Goal: Task Accomplishment & Management: Use online tool/utility

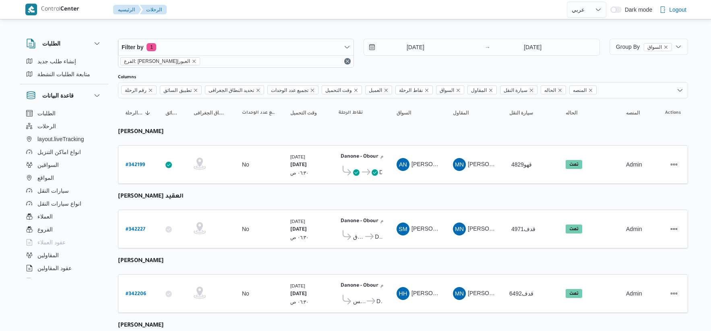
select select "ar"
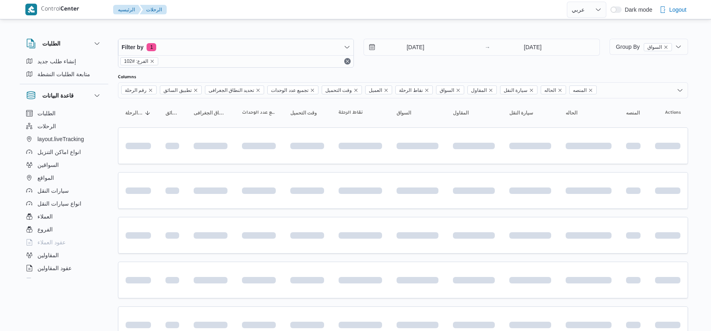
select select "ar"
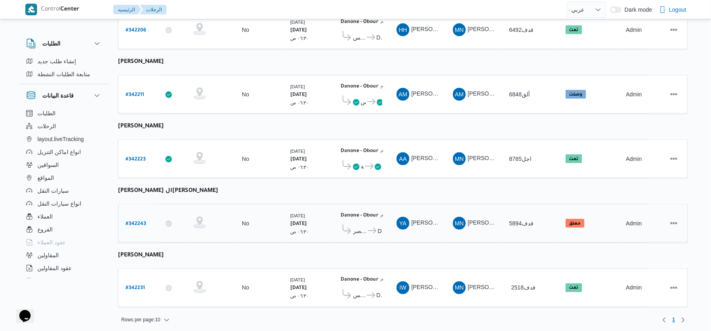
click at [137, 221] on b "# 342243" at bounding box center [136, 224] width 21 height 6
select select "ar"
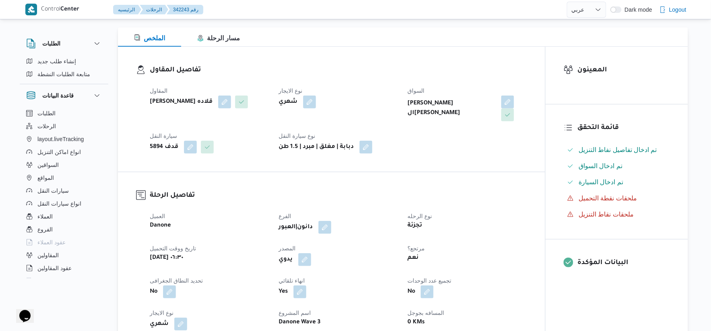
scroll to position [268, 0]
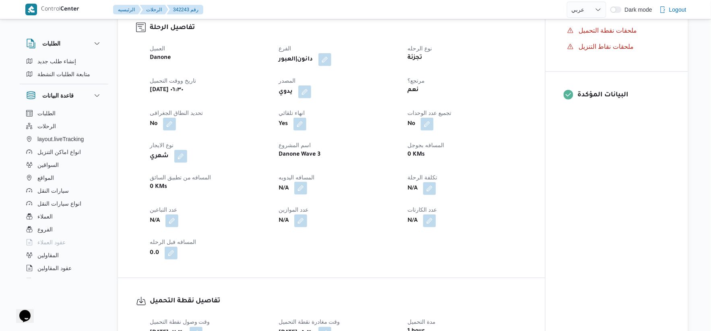
click at [305, 189] on button "button" at bounding box center [301, 188] width 13 height 13
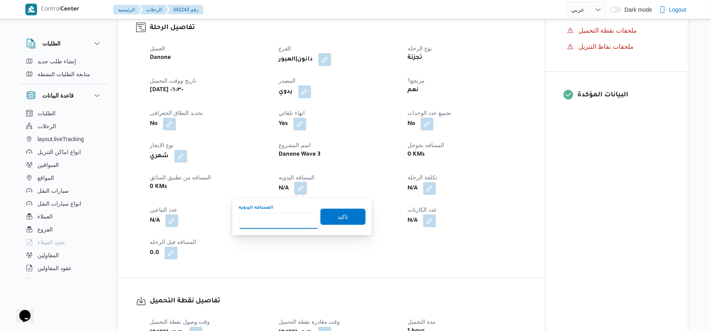
click at [273, 215] on input "المسافه اليدويه" at bounding box center [279, 221] width 80 height 16
type input "76"
click at [351, 214] on span "تاكيد" at bounding box center [343, 216] width 45 height 16
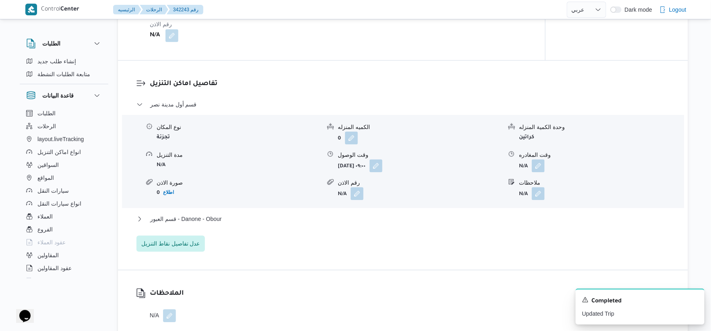
scroll to position [716, 0]
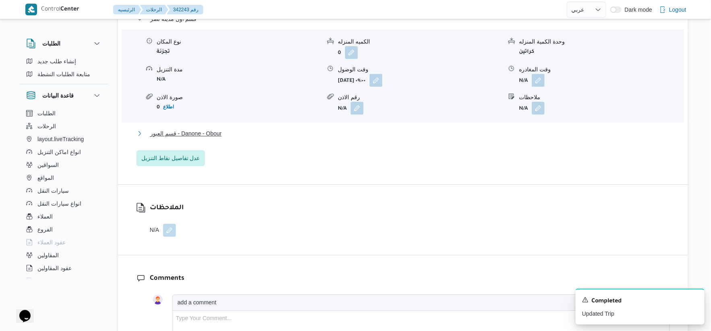
click at [260, 129] on button "قسم العبور - Danone - Obour" at bounding box center [404, 134] width 534 height 10
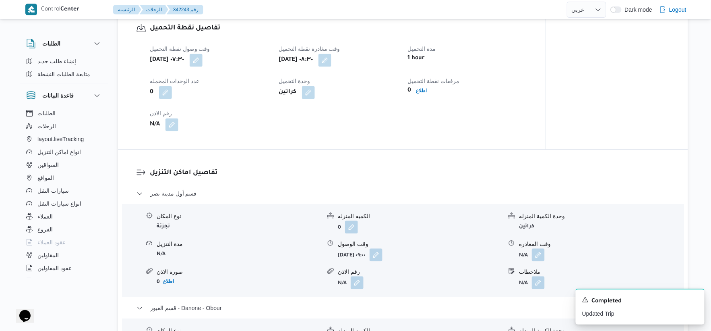
scroll to position [537, 0]
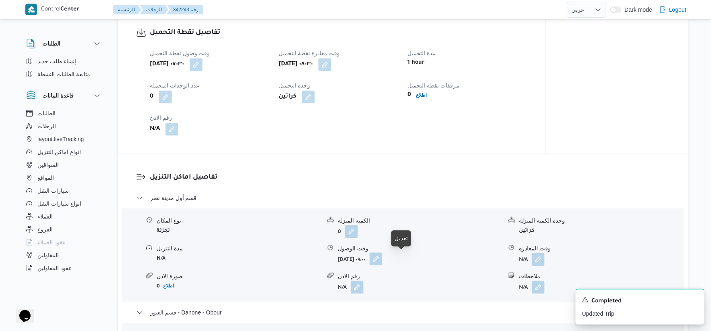
click at [383, 253] on button "button" at bounding box center [376, 258] width 13 height 13
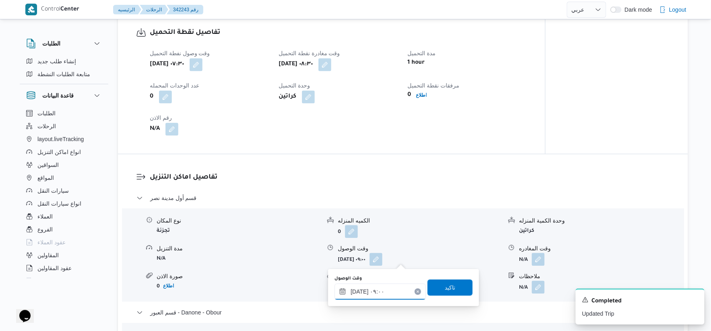
click at [396, 290] on input "١١/١٠/٢٠٢٥ ٠٩:٠٠" at bounding box center [380, 291] width 91 height 16
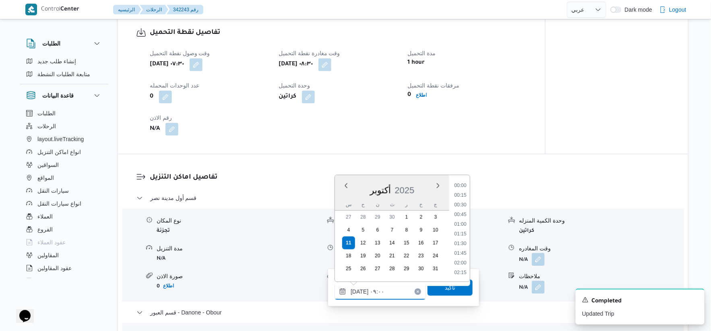
scroll to position [300, 0]
click at [462, 240] on li "09:15" at bounding box center [461, 243] width 19 height 8
type input "١١/١٠/٢٠٢٥ ٠٩:١٥"
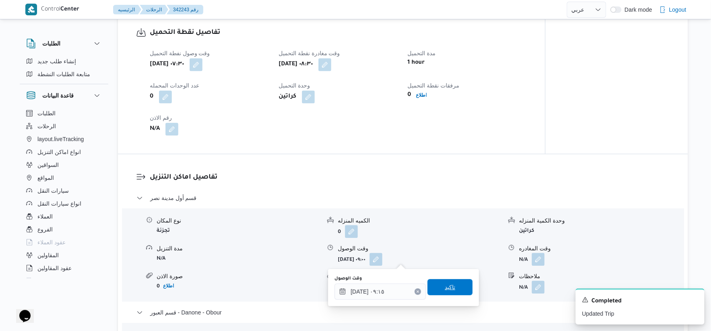
click at [454, 281] on span "تاكيد" at bounding box center [450, 287] width 45 height 16
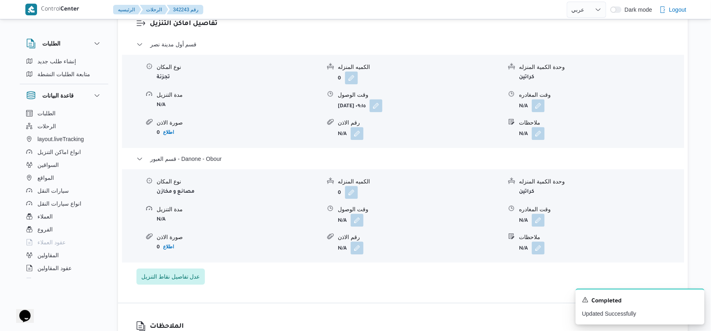
scroll to position [671, 0]
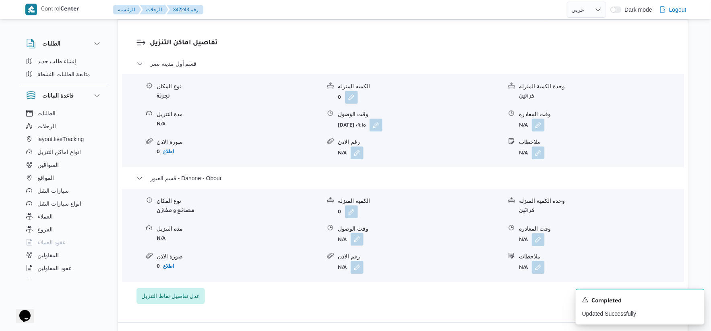
click at [357, 244] on button "button" at bounding box center [357, 238] width 13 height 13
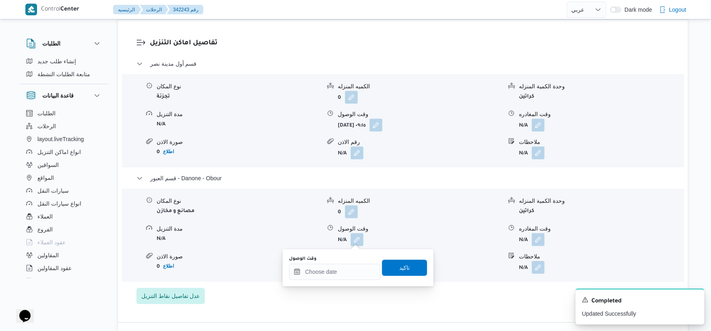
click at [352, 261] on div "وقت الوصول" at bounding box center [334, 258] width 91 height 6
click at [353, 264] on div at bounding box center [334, 271] width 91 height 16
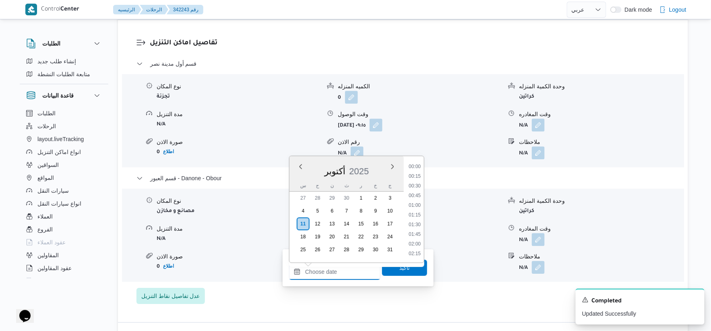
scroll to position [599, 0]
click at [421, 214] on li "16:45" at bounding box center [415, 215] width 19 height 8
type input "١١/١٠/٢٠٢٥ ١٦:٤٥"
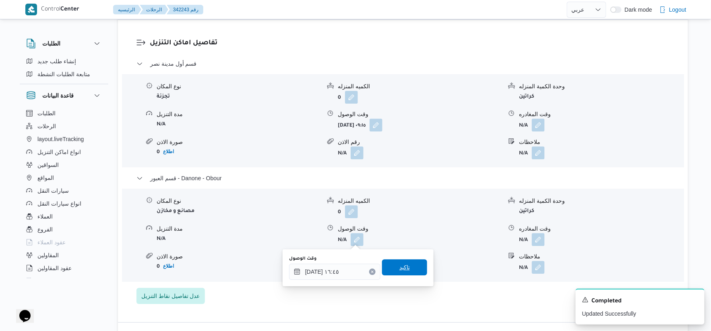
click at [411, 263] on span "تاكيد" at bounding box center [404, 267] width 45 height 16
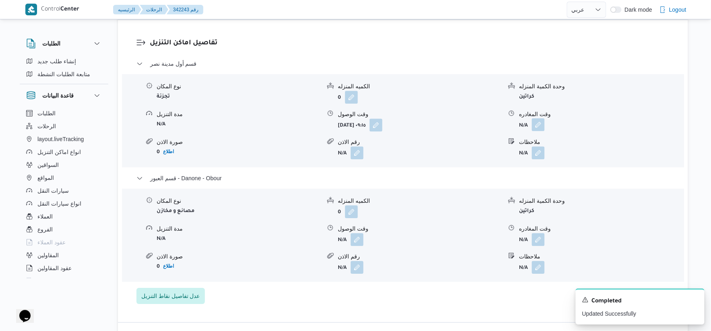
click at [543, 127] on button "button" at bounding box center [538, 124] width 13 height 13
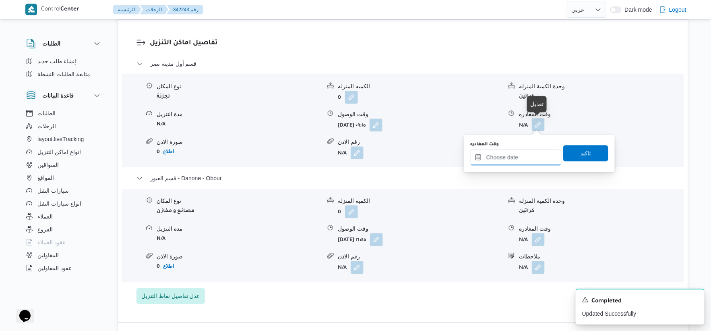
click at [535, 156] on input "وقت المغادره" at bounding box center [516, 157] width 91 height 16
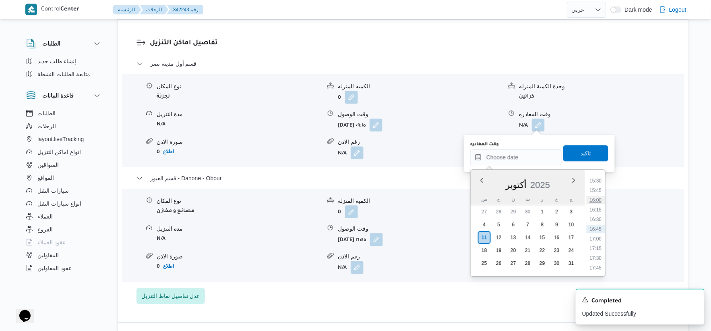
click at [600, 198] on li "16:00" at bounding box center [596, 200] width 19 height 8
type input "١١/١٠/٢٠٢٥ ١٦:٠٠"
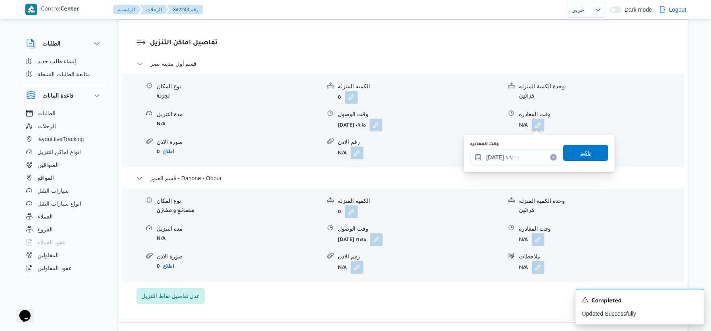
click at [595, 156] on span "تاكيد" at bounding box center [586, 153] width 45 height 16
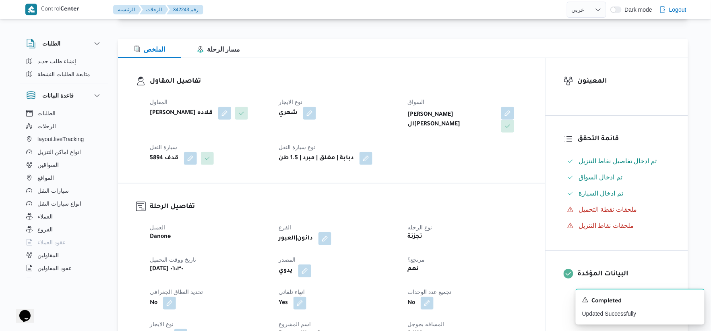
scroll to position [0, 0]
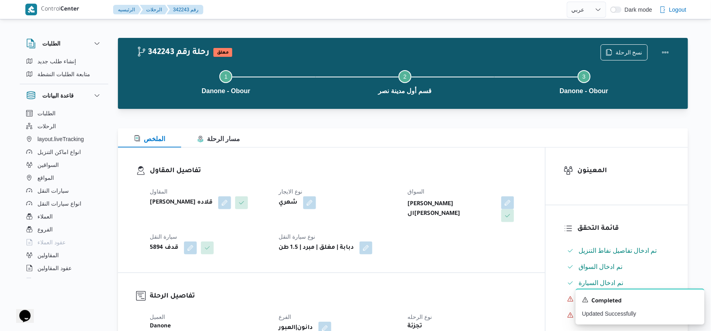
select select "ar"
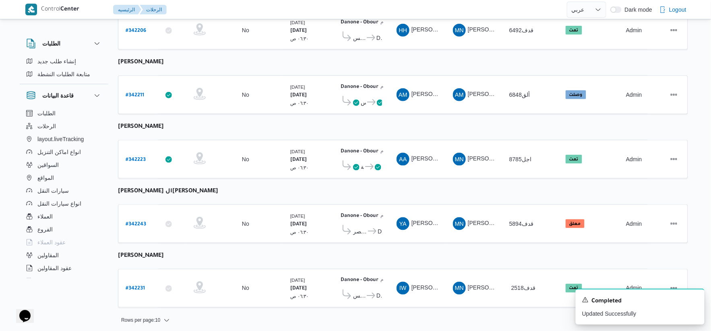
scroll to position [263, 0]
click at [133, 92] on b "# 342211" at bounding box center [135, 95] width 19 height 6
select select "ar"
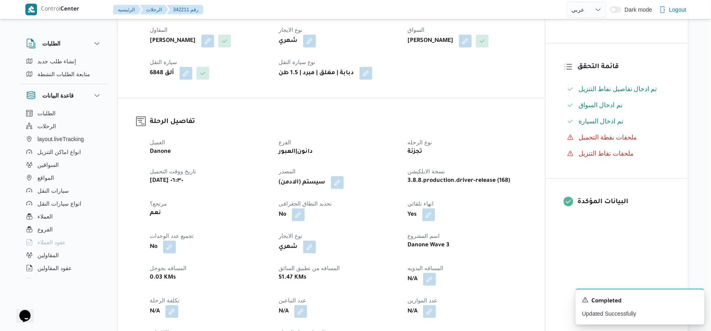
scroll to position [313, 0]
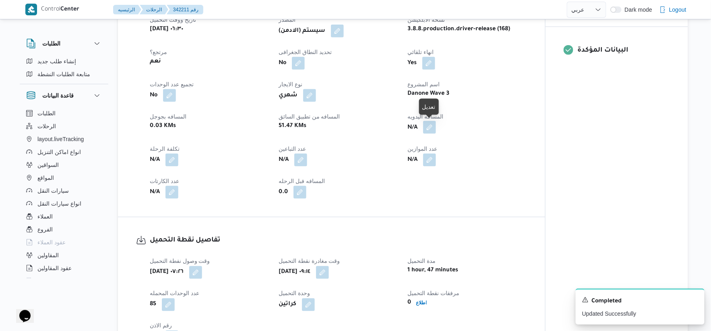
click at [430, 124] on button "button" at bounding box center [429, 127] width 13 height 13
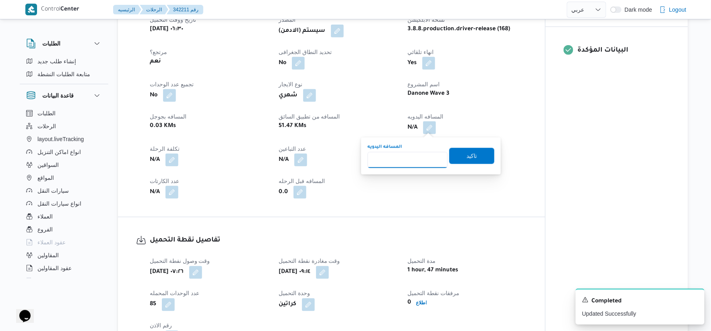
drag, startPoint x: 428, startPoint y: 129, endPoint x: 417, endPoint y: 158, distance: 31.0
click at [417, 158] on input "المسافه اليدويه" at bounding box center [408, 160] width 80 height 16
type input "55"
click at [482, 157] on span "تاكيد" at bounding box center [472, 155] width 45 height 16
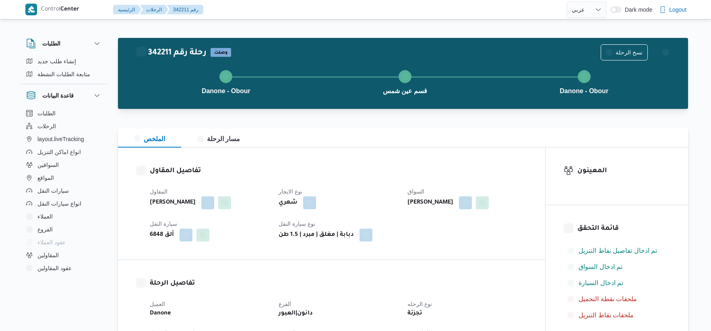
select select "ar"
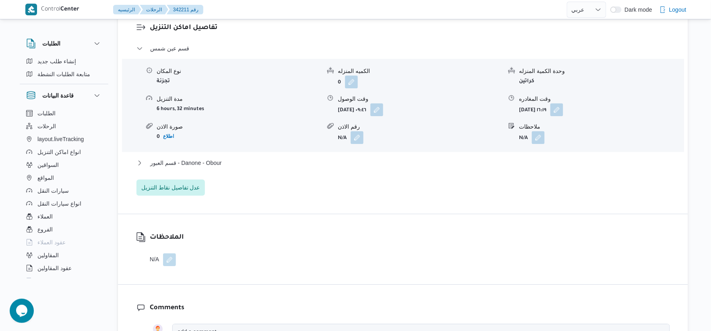
scroll to position [671, 0]
click at [226, 160] on button "قسم العبور - Danone - Obour" at bounding box center [404, 162] width 534 height 10
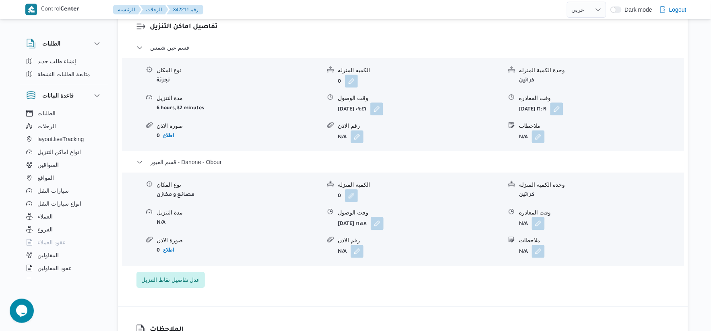
select select "ar"
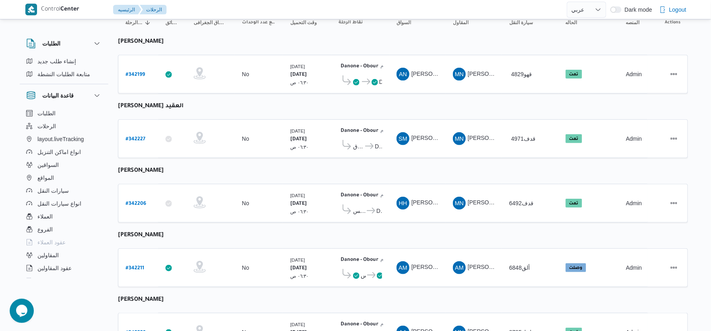
scroll to position [89, 0]
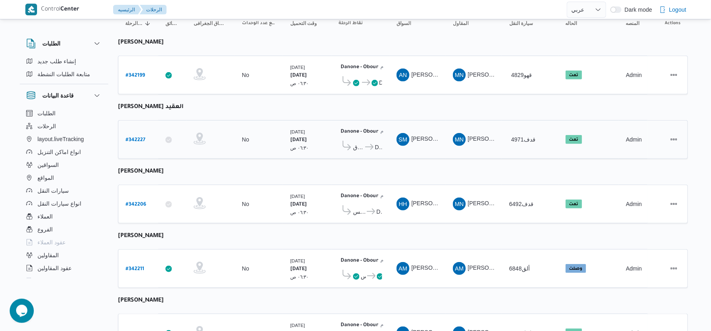
click at [135, 137] on b "# 342227" at bounding box center [136, 140] width 20 height 6
select select "ar"
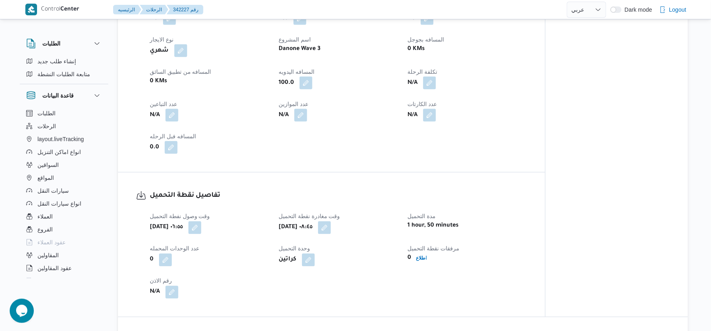
scroll to position [582, 0]
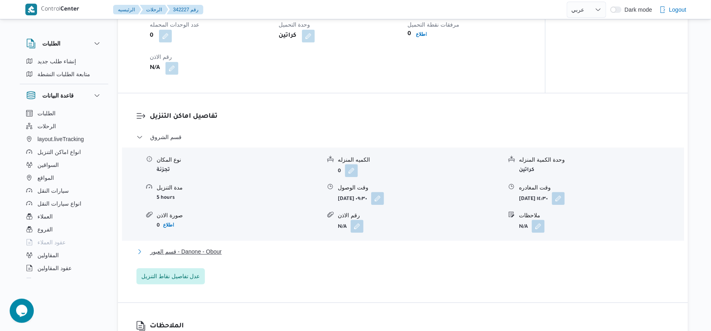
click at [216, 256] on span "قسم العبور - Danone - Obour" at bounding box center [186, 252] width 72 height 10
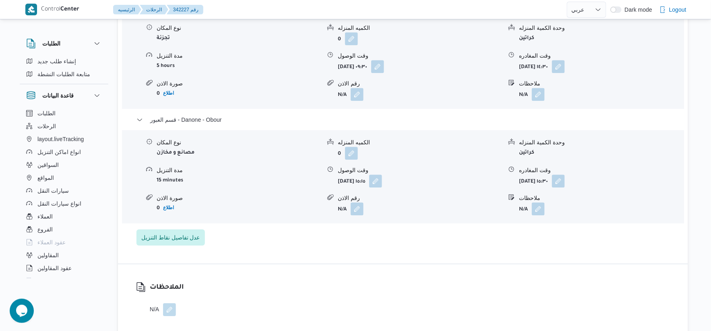
scroll to position [716, 0]
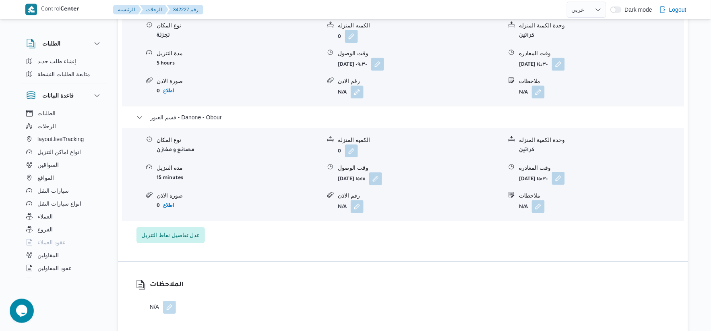
click at [565, 185] on button "button" at bounding box center [558, 178] width 13 height 13
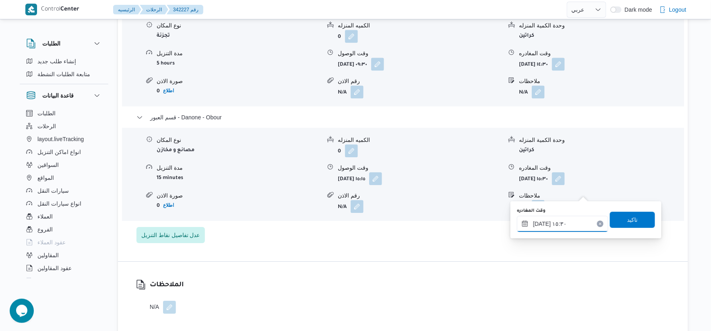
click at [571, 225] on input "١١/١٠/٢٠٢٥ ١٥:٣٠" at bounding box center [562, 224] width 91 height 16
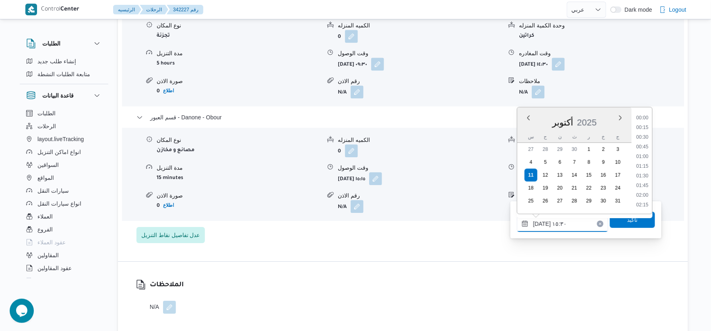
scroll to position [551, 0]
click at [645, 183] on li "16:00" at bounding box center [643, 186] width 19 height 8
type input "١١/١٠/٢٠٢٥ ١٦:٠٠"
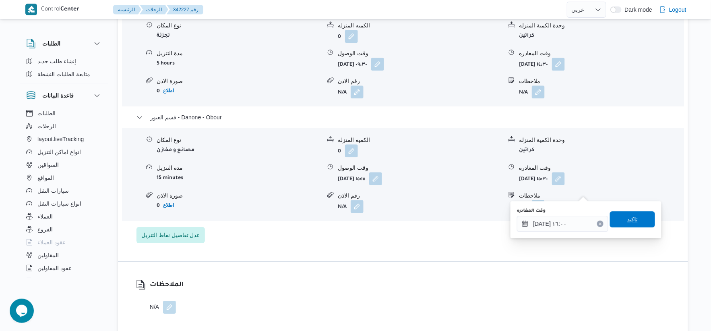
click at [635, 220] on span "تاكيد" at bounding box center [632, 219] width 45 height 16
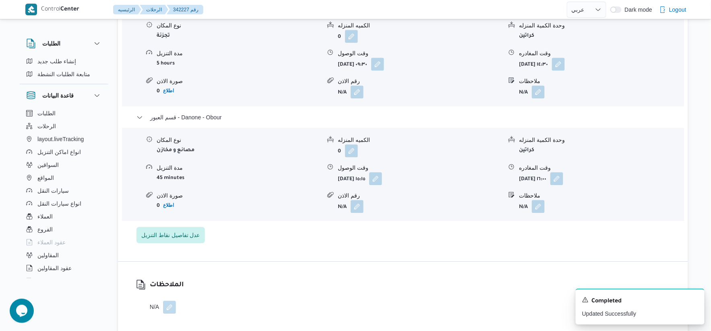
click at [311, 243] on div "قسم الشروق نوع المكان تجزئة الكميه المنزله 0 وحدة الكمية المنزله كراتين مدة الت…" at bounding box center [404, 120] width 534 height 245
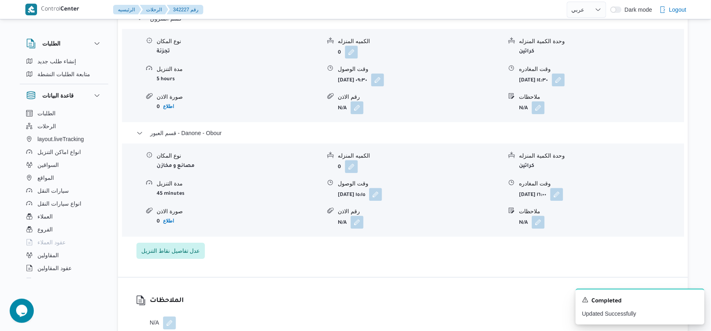
scroll to position [716, 0]
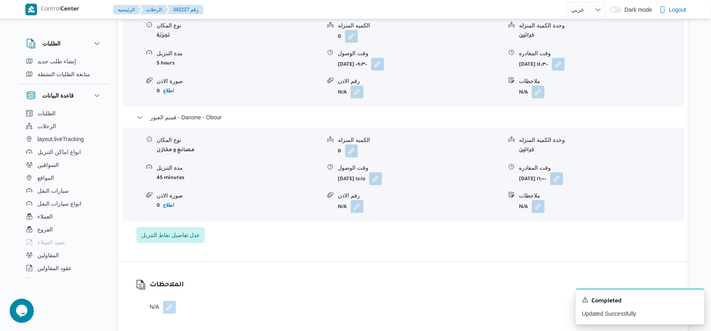
select select "ar"
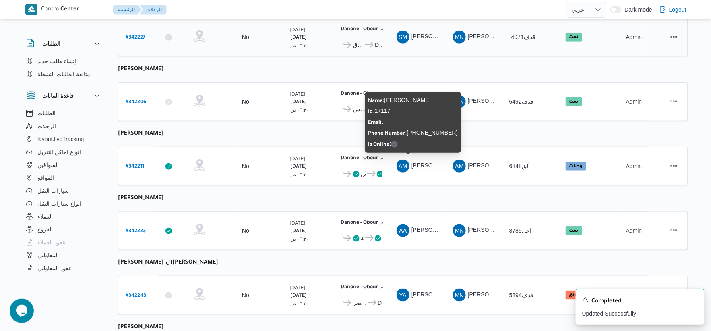
scroll to position [263, 0]
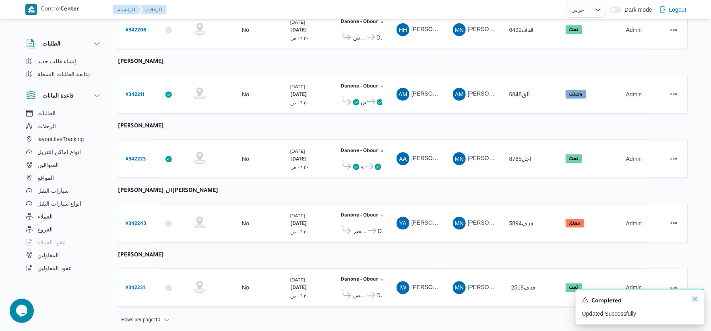
click at [695, 299] on icon "Dismiss toast" at bounding box center [695, 299] width 6 height 6
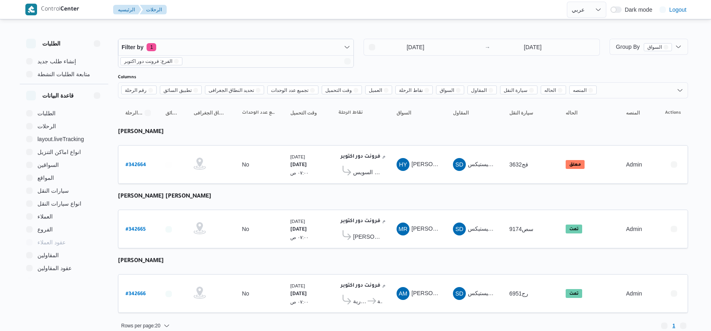
select select "ar"
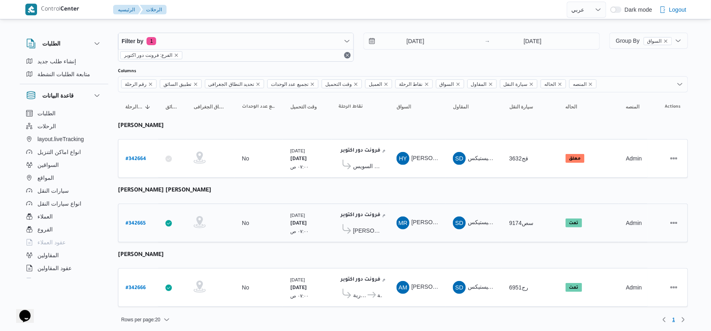
scroll to position [8, 0]
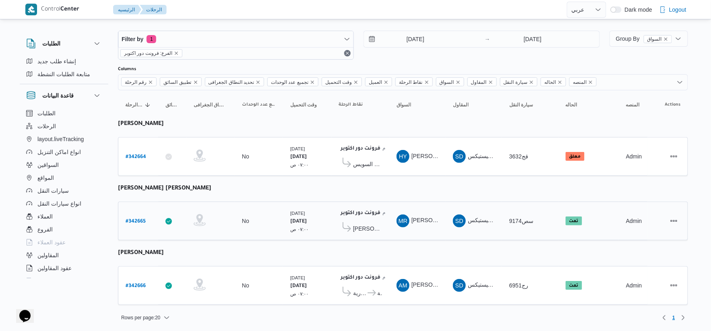
click at [137, 222] on b "# 342665" at bounding box center [136, 222] width 20 height 6
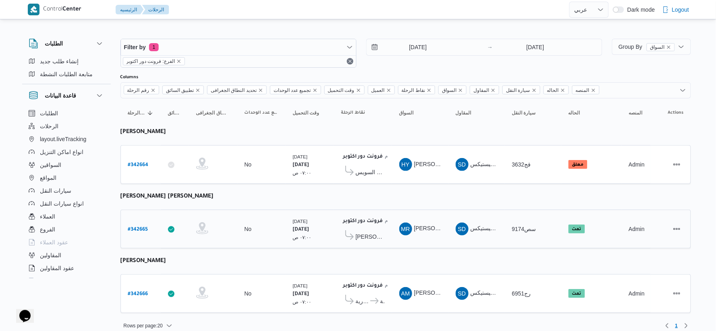
select select "ar"
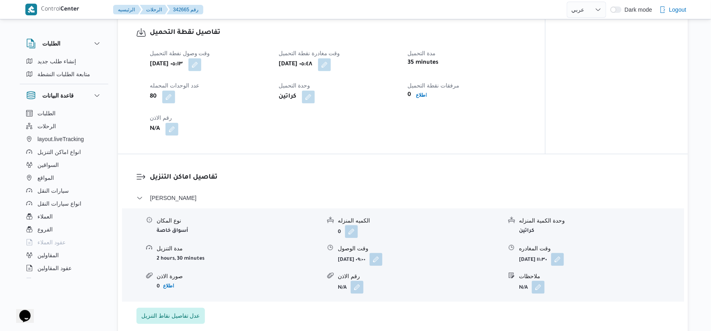
scroll to position [537, 0]
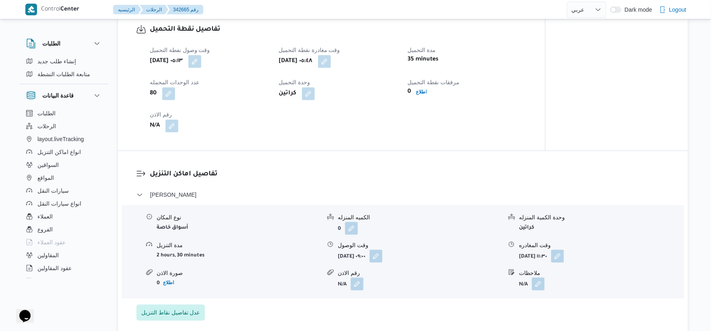
select select "ar"
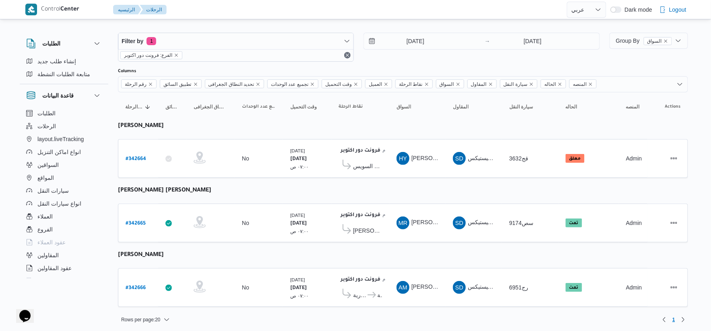
scroll to position [8, 0]
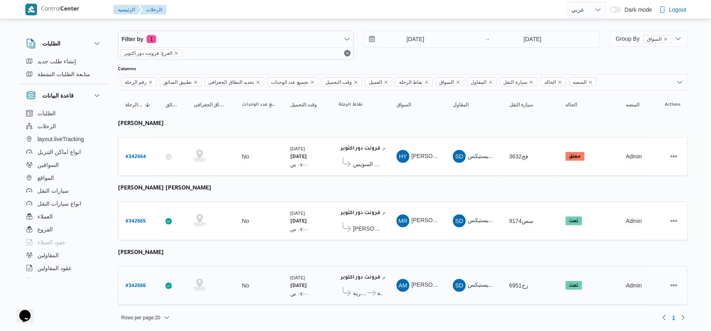
click at [136, 285] on b "# 342666" at bounding box center [136, 286] width 20 height 6
select select "ar"
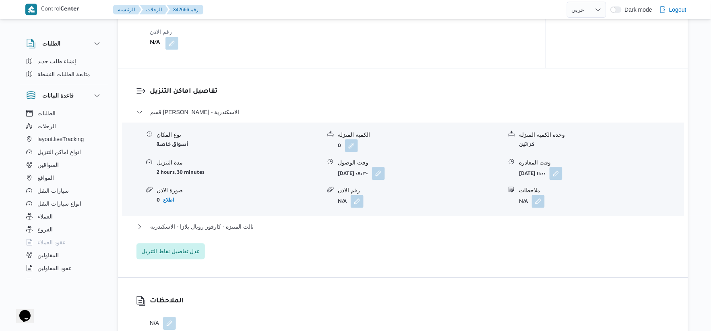
scroll to position [671, 0]
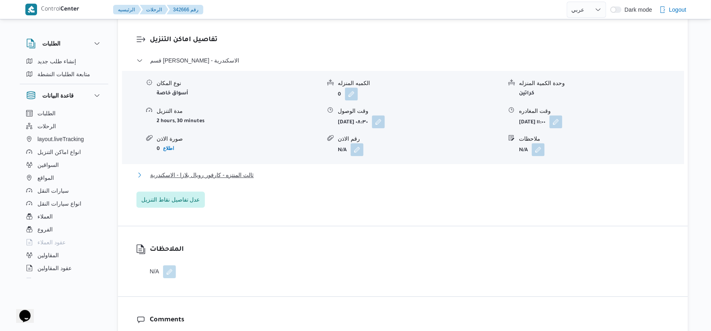
click at [224, 172] on span "ثالث المنتزه - كارفور رويال بلازا - الاسكندرية" at bounding box center [202, 175] width 104 height 10
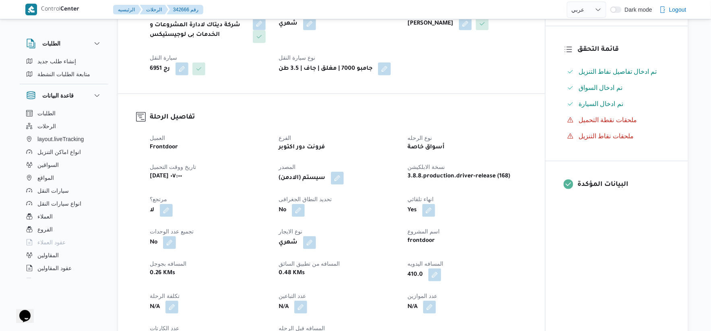
scroll to position [0, 0]
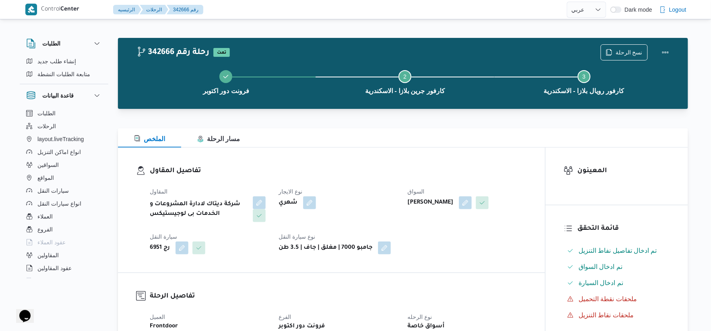
select select "ar"
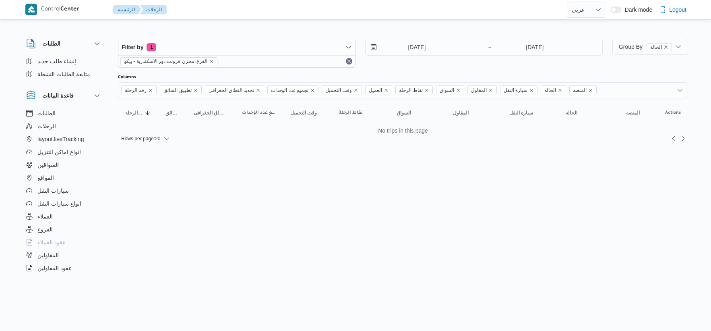
select select "ar"
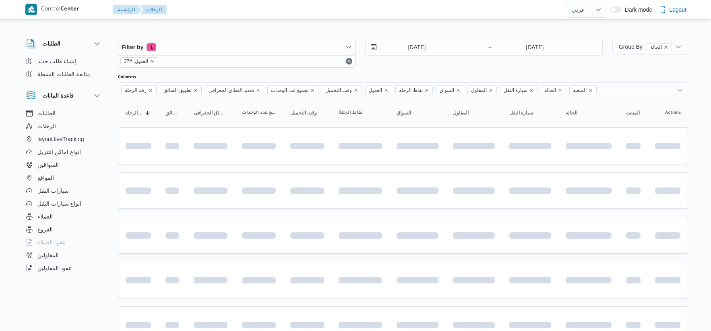
select select "ar"
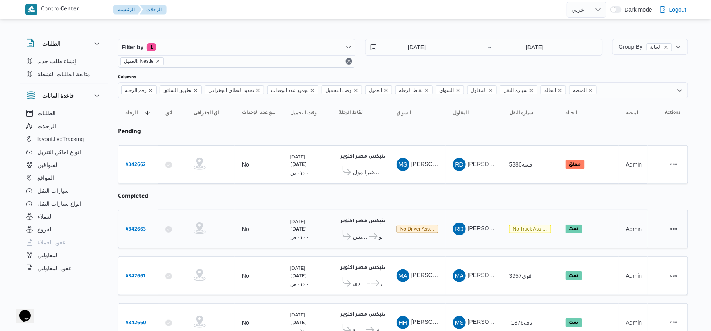
click at [139, 224] on link "# 342663" at bounding box center [136, 229] width 20 height 11
select select "ar"
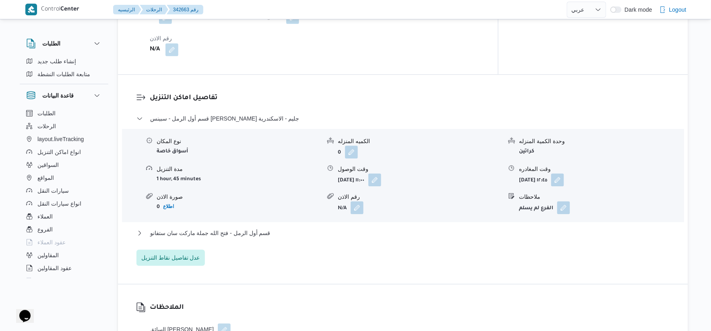
scroll to position [582, 0]
click at [246, 227] on span "قسم أول الرمل - فتح الله جملة ماركت سان ستفانو" at bounding box center [210, 232] width 120 height 10
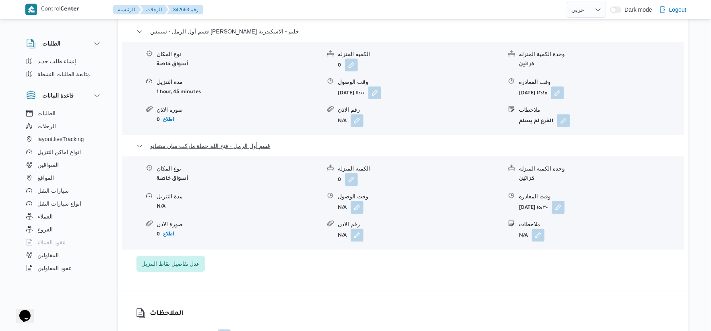
scroll to position [716, 0]
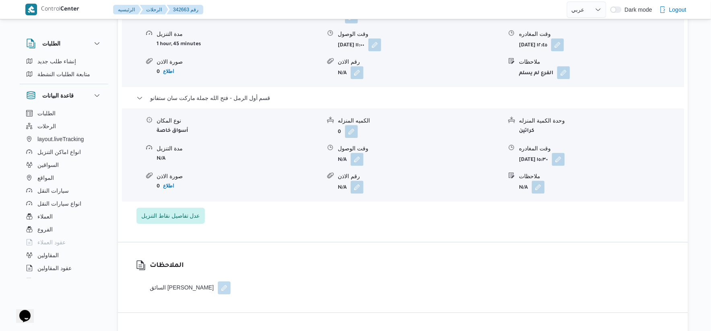
click at [270, 203] on div "قسم أول الرمل - سبينس مصطفى فهمى جليم - الاسكندرية نوع المكان أسواق خاصة الكميه…" at bounding box center [404, 101] width 534 height 245
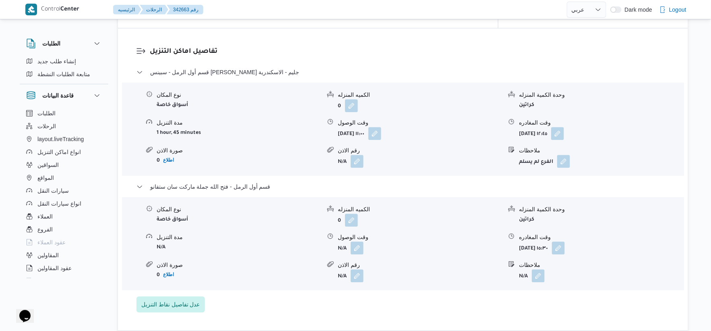
scroll to position [626, 0]
select select "ar"
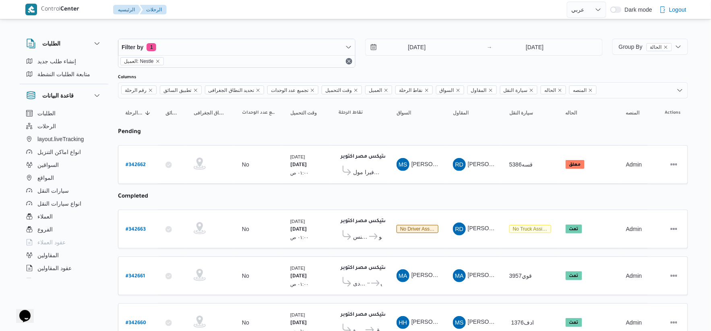
click at [408, 200] on table "رقم الرحلة Click to sort in ascending order تطبيق السائق Click to sort in ascen…" at bounding box center [403, 294] width 570 height 392
click at [376, 174] on span "جمله ماركت - رفيرا مول" at bounding box center [367, 172] width 29 height 10
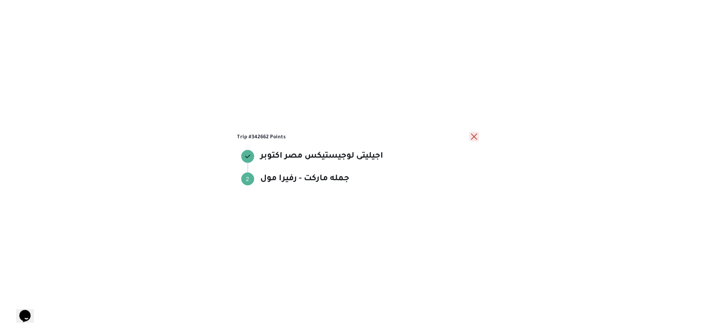
click at [474, 135] on button "close" at bounding box center [474, 137] width 10 height 10
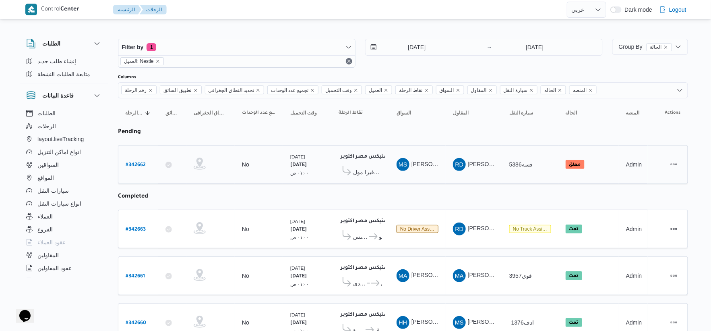
click at [135, 162] on b "# 342662" at bounding box center [136, 165] width 20 height 6
select select "ar"
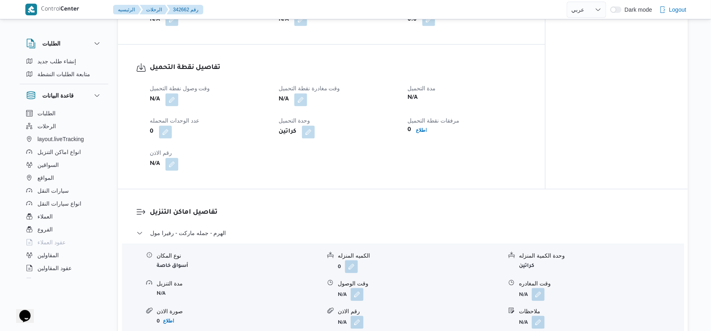
scroll to position [582, 0]
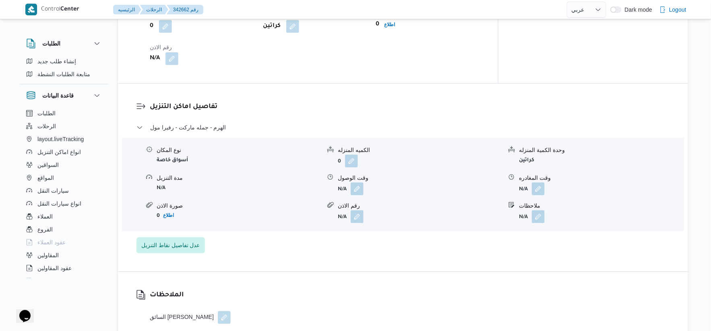
select select "ar"
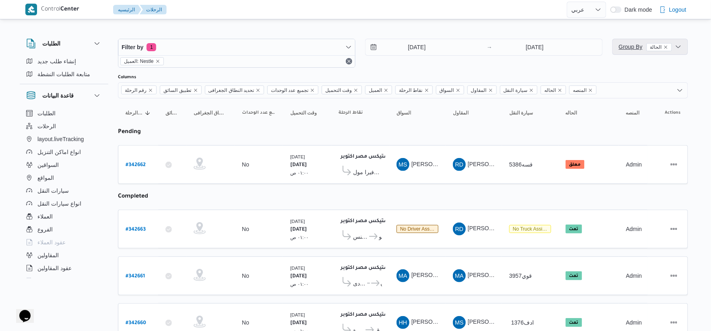
click at [629, 46] on span "Group By الحالة" at bounding box center [645, 47] width 53 height 6
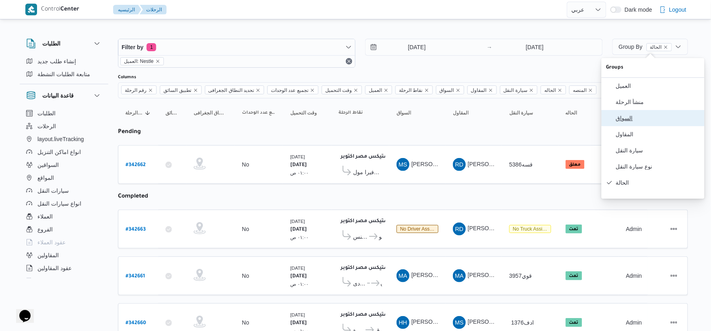
click at [638, 121] on span "السواق" at bounding box center [658, 118] width 84 height 6
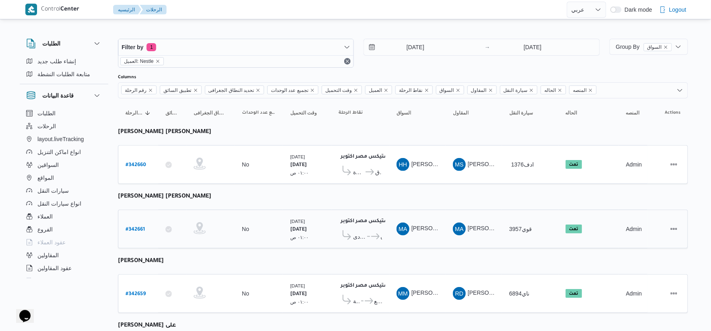
click at [341, 222] on b "اجيليتى لوجيستيكس مصر اكتوبر" at bounding box center [379, 221] width 77 height 6
click at [130, 227] on b "# 342661" at bounding box center [135, 230] width 19 height 6
select select "ar"
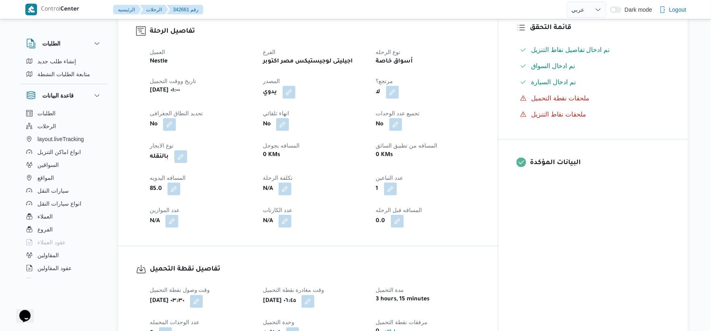
scroll to position [268, 0]
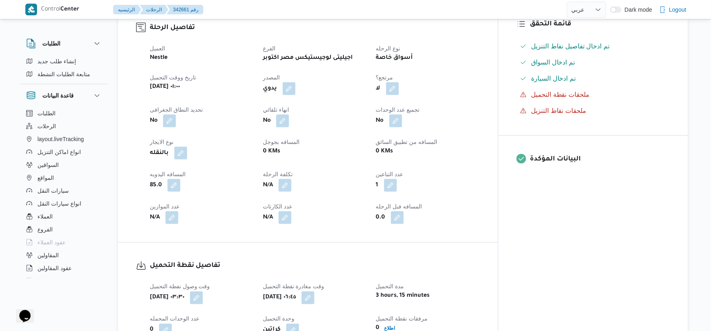
select select "ar"
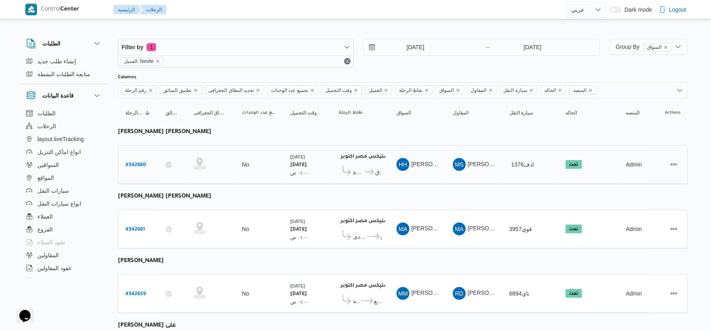
click at [139, 162] on b "# 342660" at bounding box center [136, 165] width 21 height 6
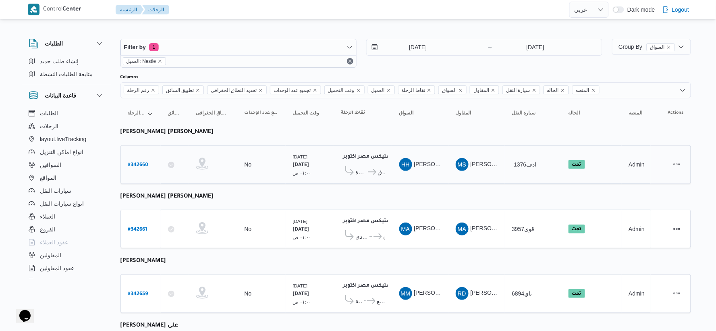
select select "ar"
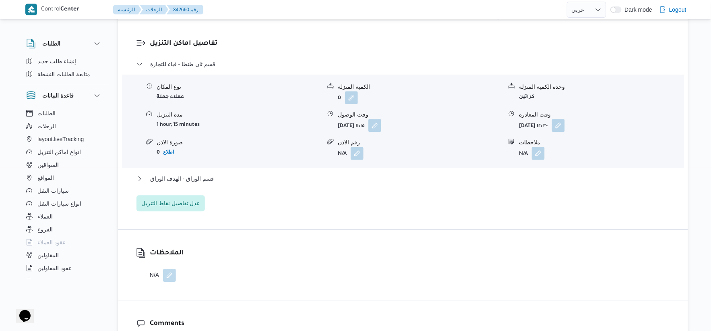
scroll to position [671, 0]
select select "ar"
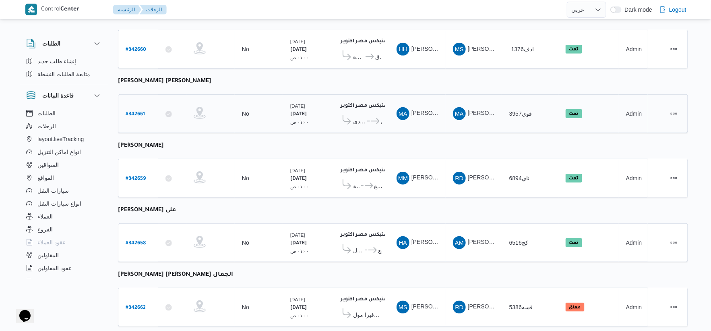
scroll to position [39, 0]
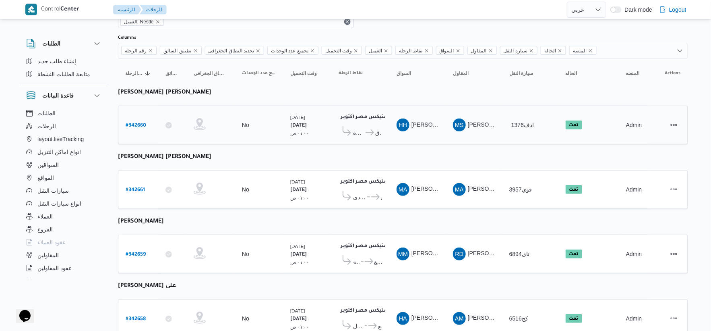
click at [138, 123] on b "# 342660" at bounding box center [136, 126] width 21 height 6
select select "ar"
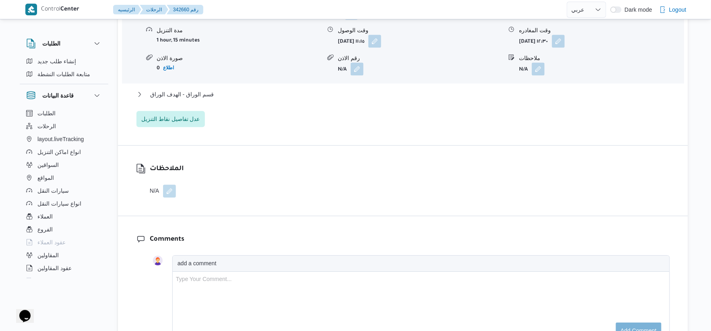
scroll to position [756, 0]
click at [215, 89] on button "قسم الوراق - الهدف الوراق" at bounding box center [404, 94] width 534 height 10
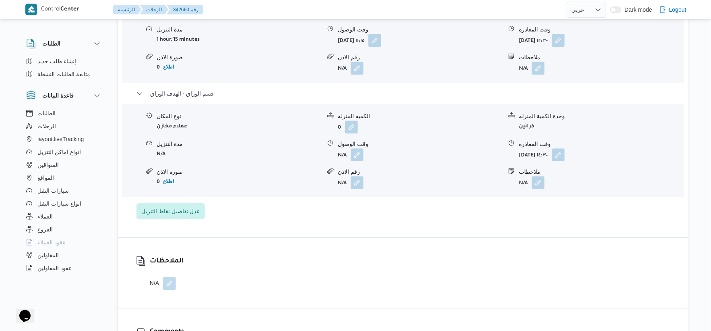
select select "ar"
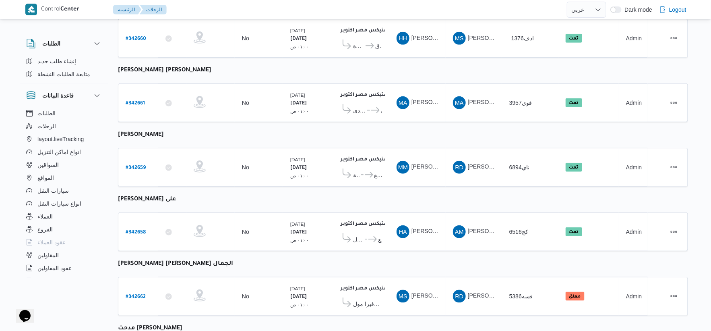
scroll to position [129, 0]
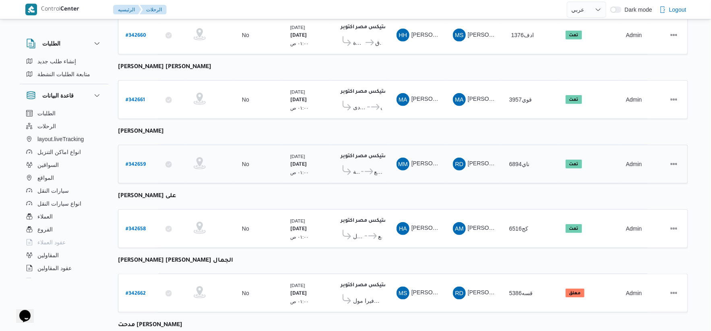
click at [141, 162] on b "# 342659" at bounding box center [136, 165] width 20 height 6
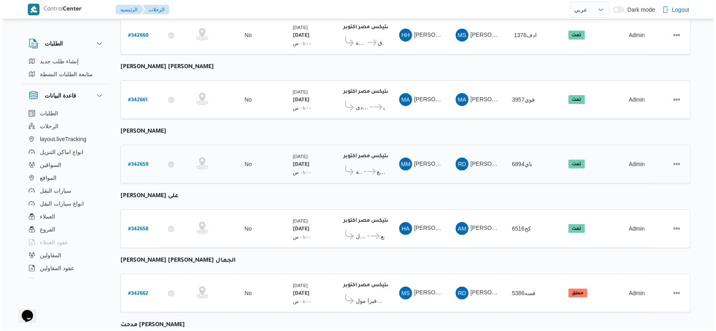
scroll to position [22, 0]
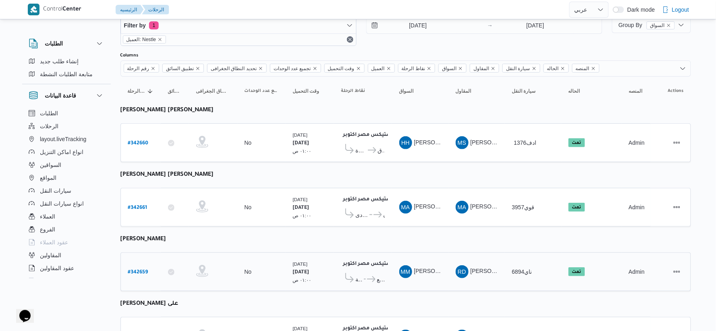
select select "ar"
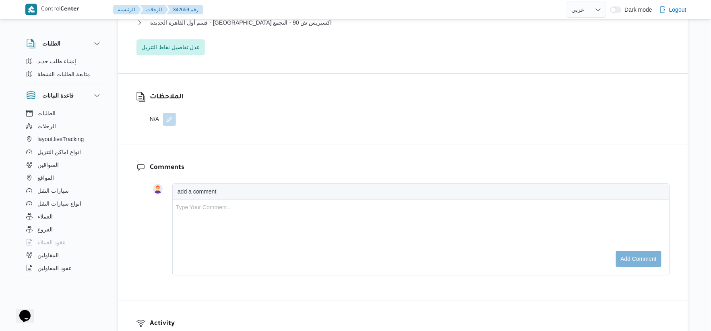
scroll to position [845, 0]
select select "ar"
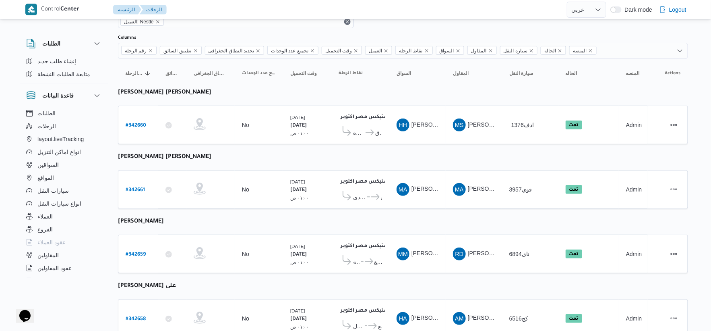
scroll to position [263, 0]
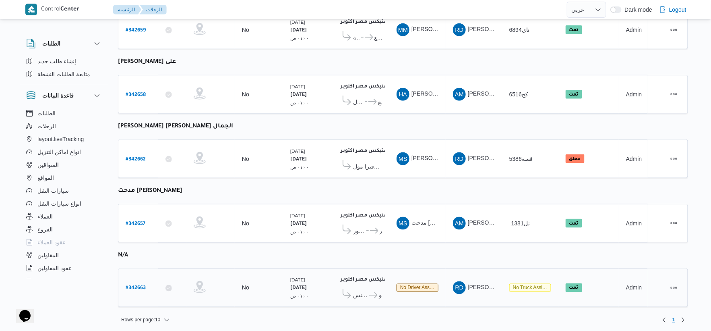
click at [135, 286] on b "# 342663" at bounding box center [136, 289] width 20 height 6
select select "ar"
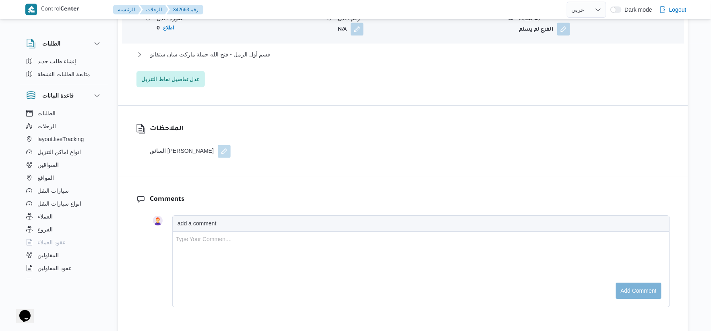
scroll to position [761, 0]
select select "ar"
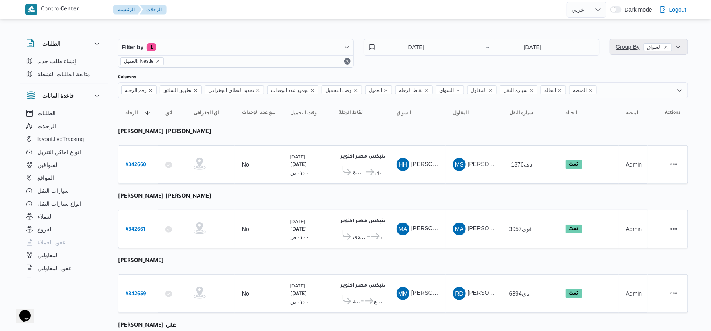
click at [619, 47] on span "Group By السواق" at bounding box center [644, 47] width 56 height 6
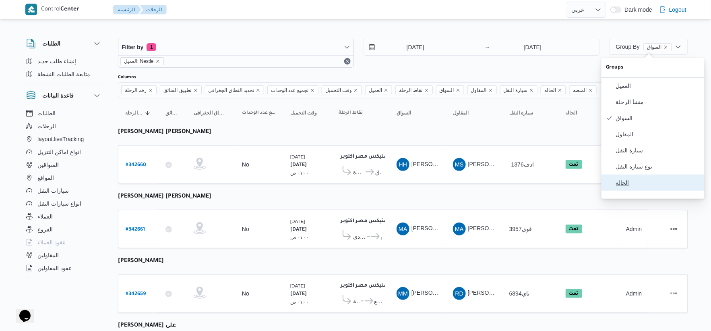
click at [624, 186] on span "الحالة" at bounding box center [658, 182] width 84 height 6
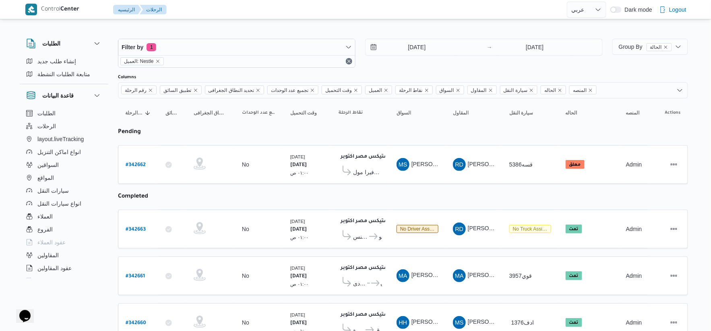
click at [415, 184] on table "رقم الرحلة Click to sort in ascending order تطبيق السائق Click to sort in ascen…" at bounding box center [403, 294] width 570 height 392
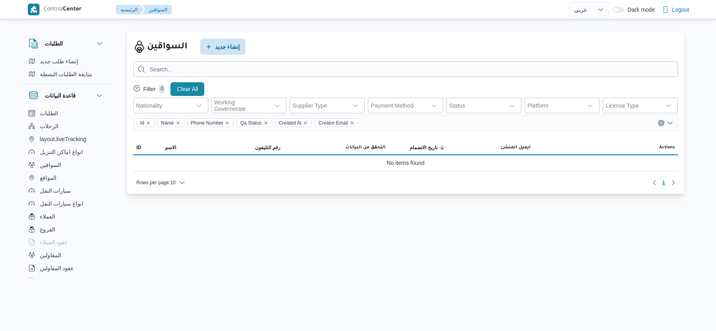
select select "ar"
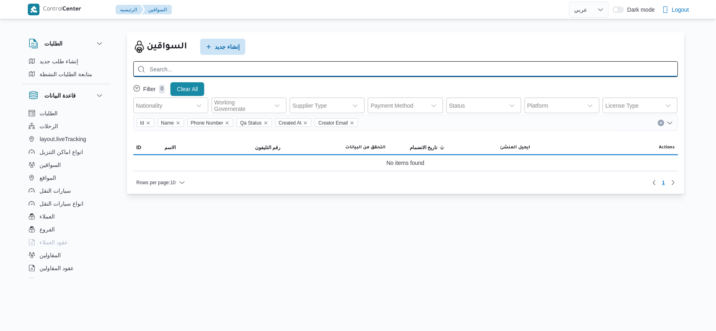
click at [200, 63] on input "search" at bounding box center [405, 69] width 545 height 16
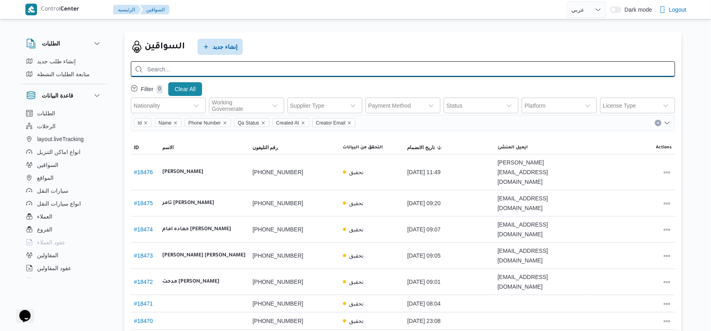
paste input "201040355052"
click at [150, 68] on input "201040355052" at bounding box center [403, 69] width 545 height 16
type input "01040355052"
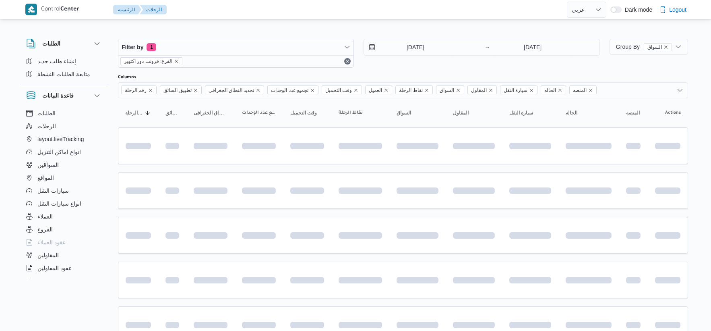
select select "ar"
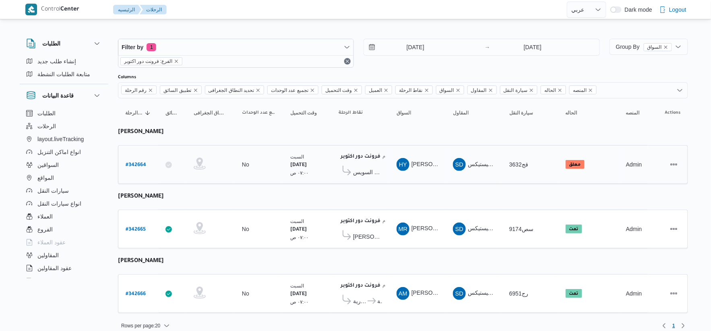
scroll to position [8, 0]
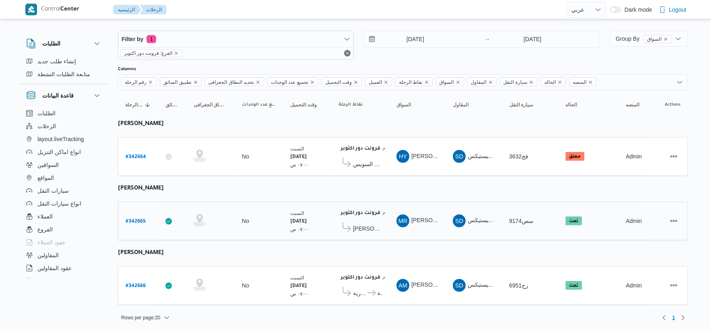
click at [140, 219] on b "# 342665" at bounding box center [136, 222] width 20 height 6
select select "ar"
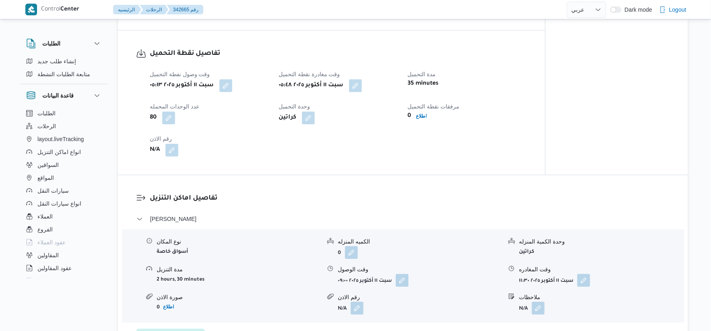
scroll to position [537, 0]
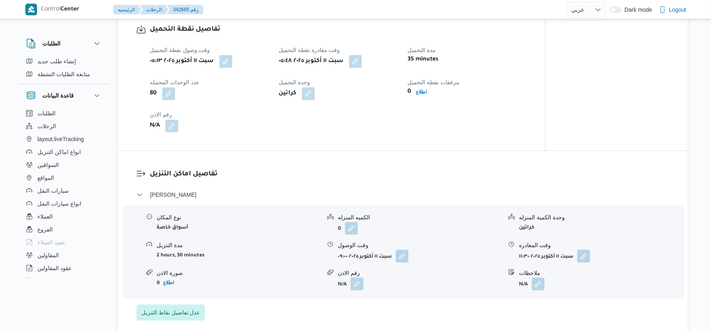
select select "ar"
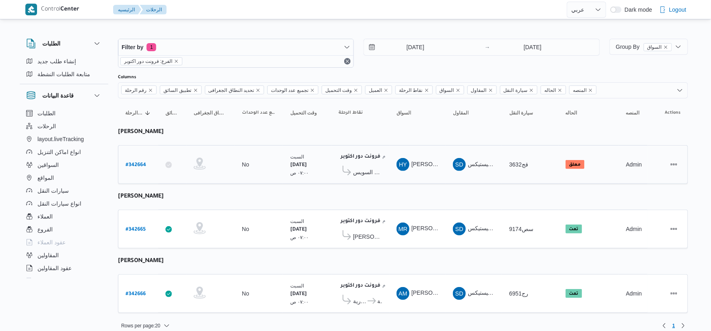
scroll to position [8, 0]
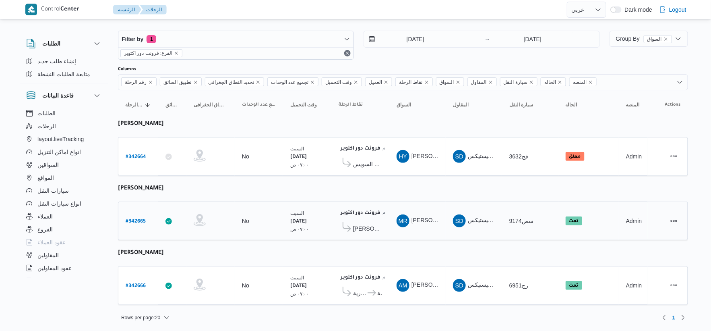
click at [140, 216] on link "# 342665" at bounding box center [136, 221] width 20 height 11
select select "ar"
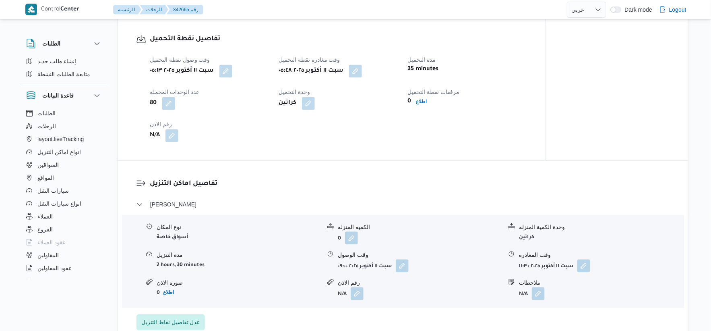
scroll to position [537, 0]
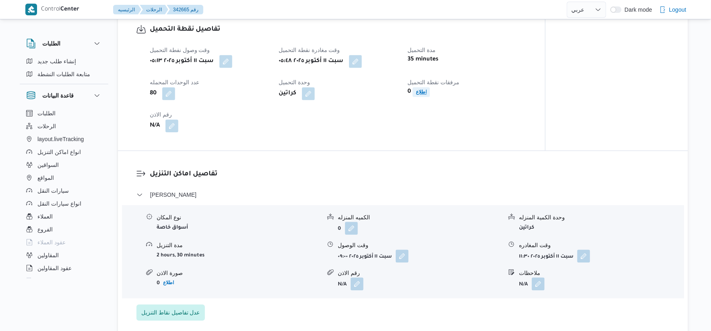
click at [423, 93] on b "اطلاع" at bounding box center [421, 92] width 11 height 6
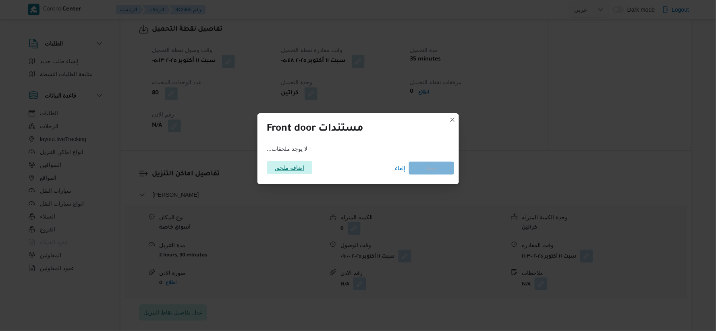
click at [288, 164] on span "اضافة ملحق" at bounding box center [289, 167] width 29 height 13
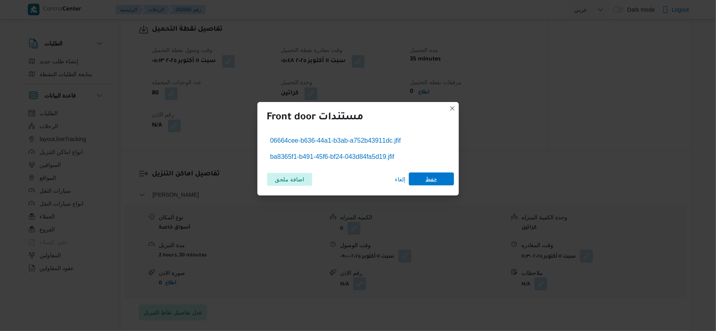
click at [433, 173] on span "حفظ" at bounding box center [431, 178] width 12 height 13
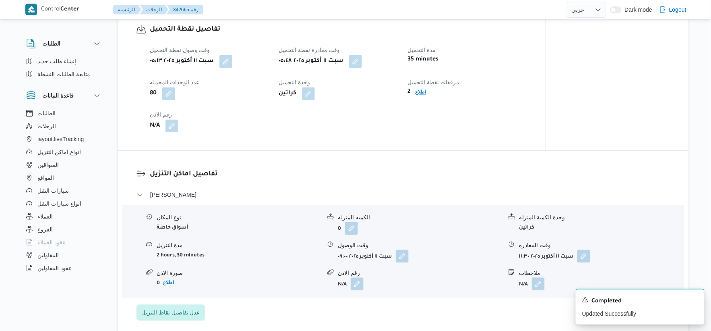
click at [425, 93] on b "اطلاع" at bounding box center [420, 92] width 11 height 6
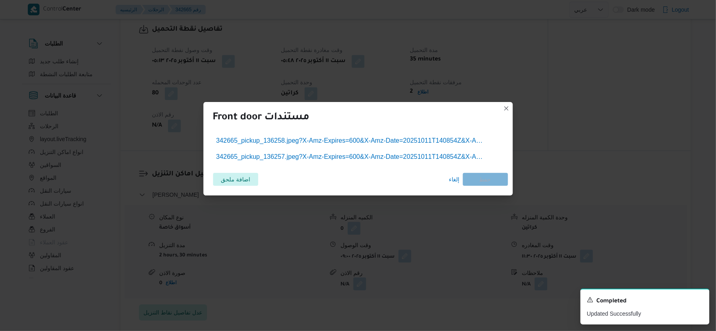
click at [405, 130] on div "Front door مستندات" at bounding box center [357, 116] width 309 height 29
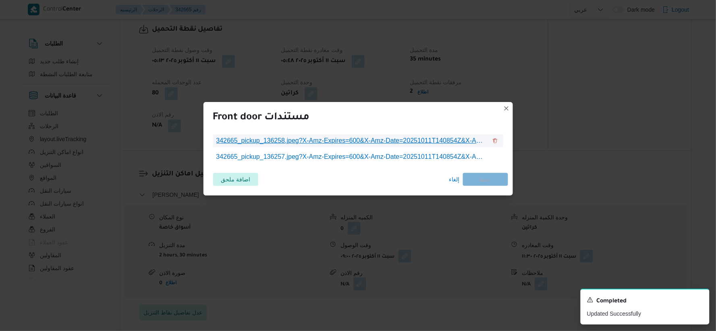
click at [409, 137] on span "342665_pickup_136258.jpeg?X-Amz-Expires=600&X-Amz-Date=20251011T140854Z&X-Amz-A…" at bounding box center [351, 141] width 271 height 10
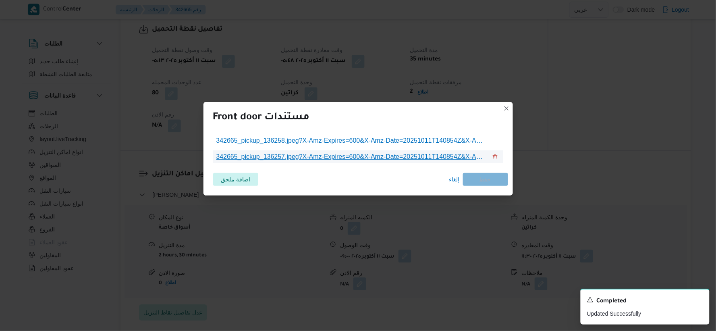
click at [440, 156] on span "342665_pickup_136257.jpeg?X-Amz-Expires=600&X-Amz-Date=20251011T140854Z&X-Amz-A…" at bounding box center [351, 157] width 271 height 10
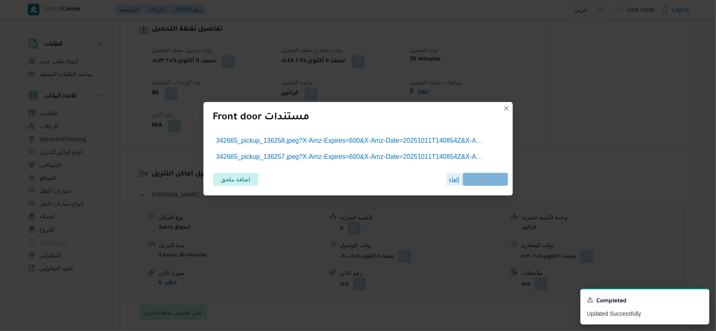
click at [456, 181] on span "إلغاء" at bounding box center [454, 179] width 10 height 10
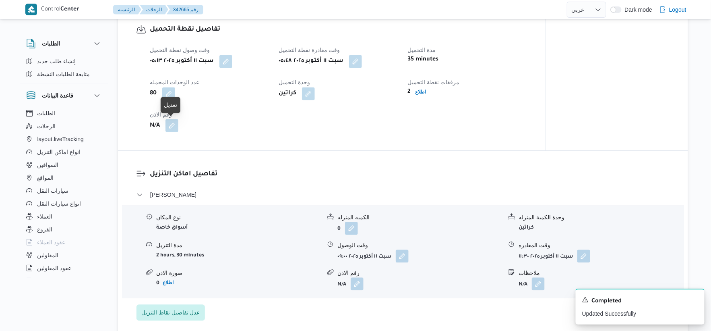
click at [172, 125] on button "button" at bounding box center [172, 125] width 13 height 13
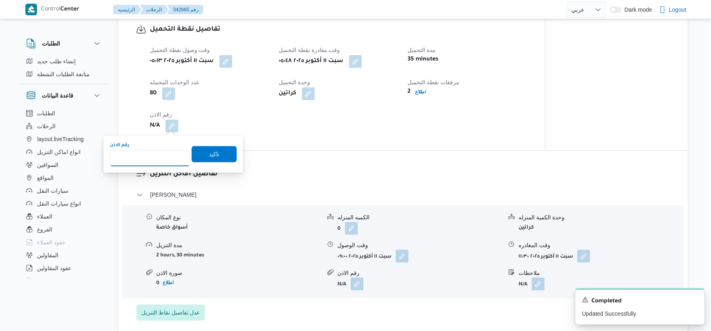
click at [156, 162] on input "رقم الاذن" at bounding box center [150, 158] width 80 height 16
type input "9852"
click at [224, 153] on span "تاكيد" at bounding box center [214, 153] width 45 height 16
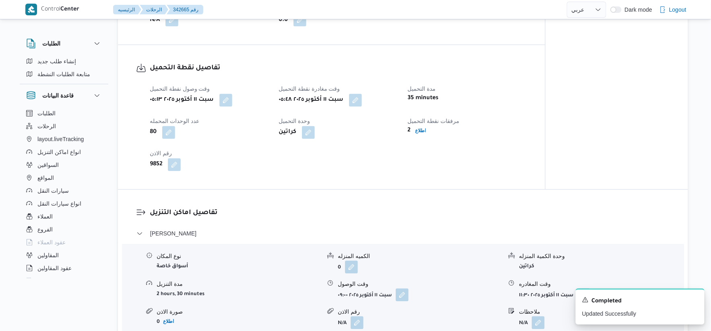
scroll to position [448, 0]
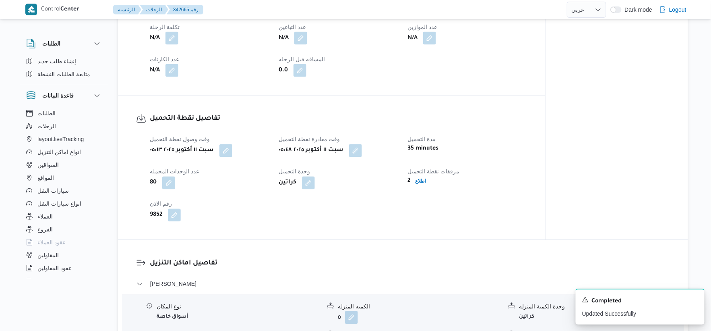
select select "ar"
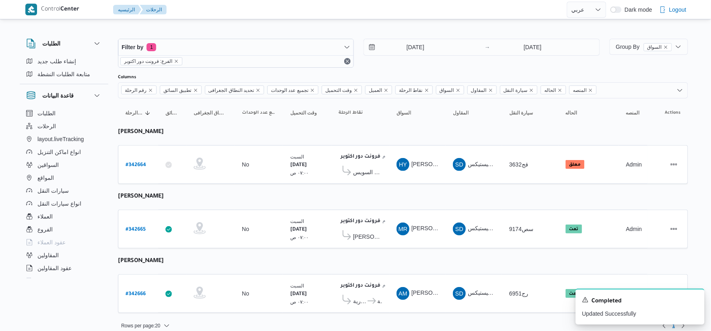
scroll to position [8, 0]
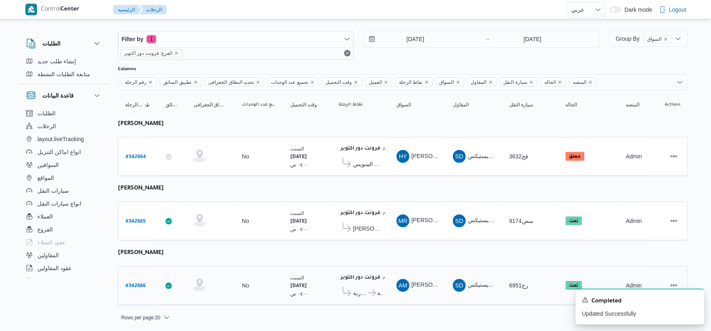
click at [142, 283] on b "# 342666" at bounding box center [136, 286] width 20 height 6
select select "ar"
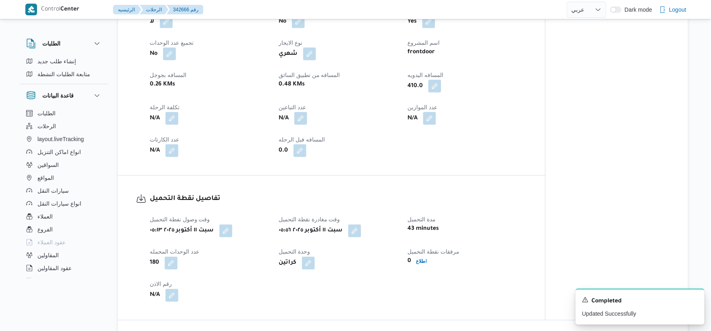
scroll to position [492, 0]
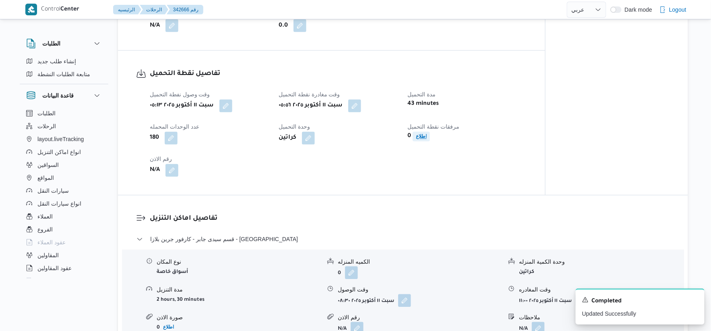
click at [425, 134] on b "اطلاع" at bounding box center [421, 137] width 11 height 6
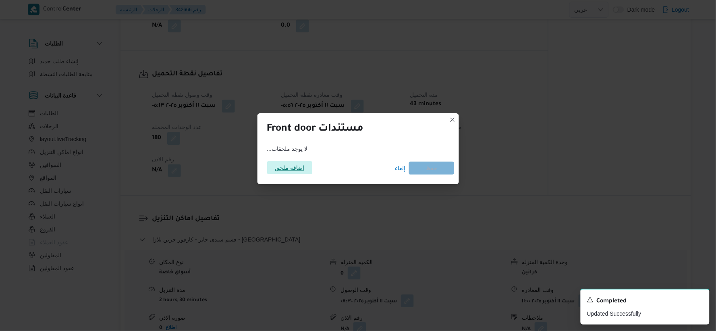
click at [282, 171] on span "اضافة ملحق" at bounding box center [289, 167] width 29 height 13
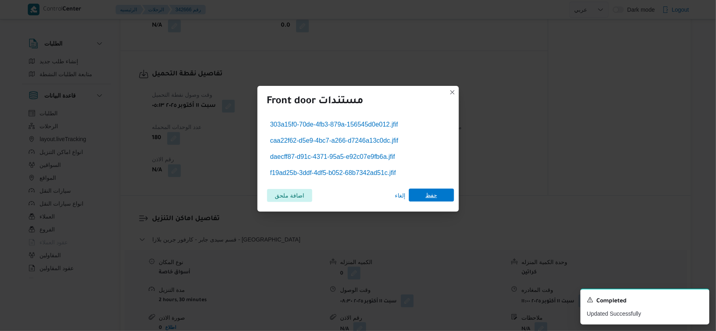
click at [433, 196] on span "حفظ" at bounding box center [431, 195] width 12 height 13
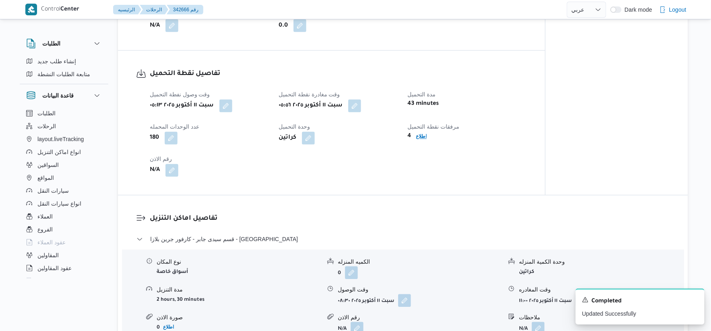
click at [422, 138] on b "اطلاع" at bounding box center [421, 137] width 11 height 6
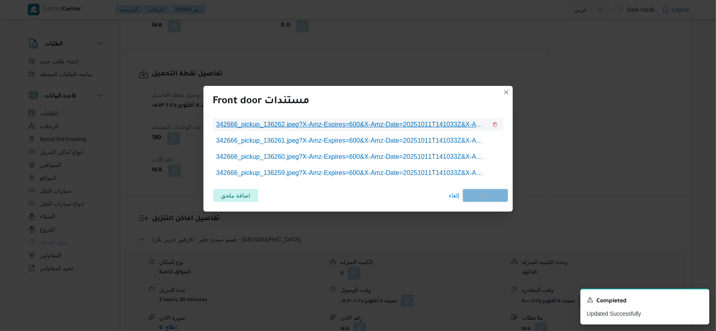
click at [364, 126] on span "342666_pickup_136262.jpeg?X-Amz-Expires=600&X-Amz-Date=20251011T141033Z&X-Amz-A…" at bounding box center [351, 125] width 271 height 10
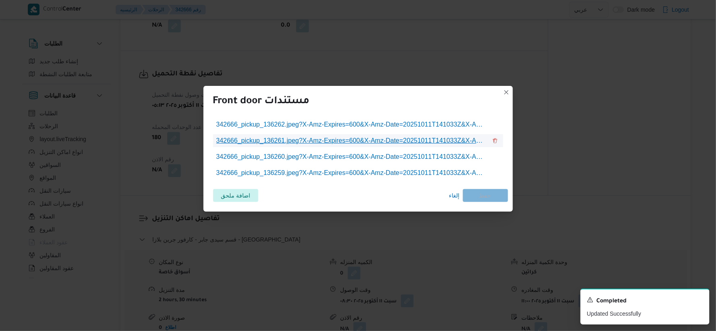
click at [369, 140] on span "342666_pickup_136261.jpeg?X-Amz-Expires=600&X-Amz-Date=20251011T141033Z&X-Amz-A…" at bounding box center [351, 141] width 271 height 10
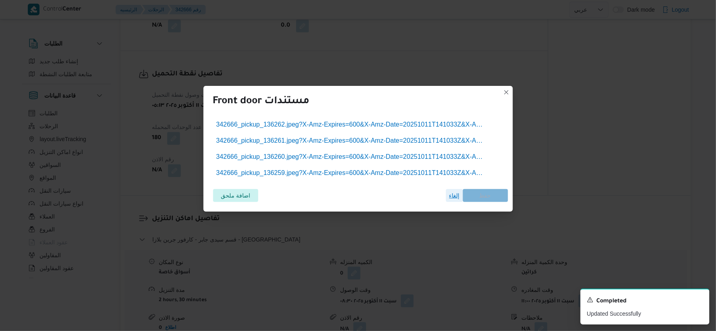
click at [452, 199] on span "إلغاء" at bounding box center [454, 196] width 10 height 10
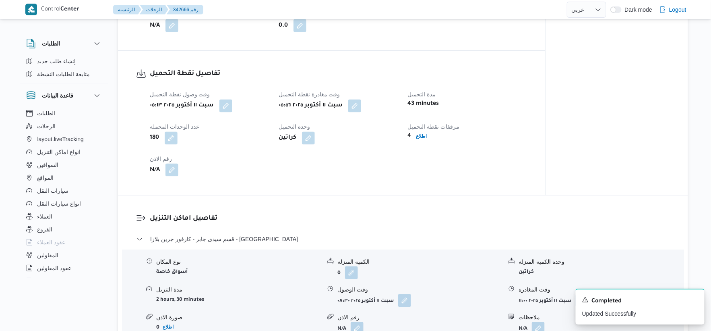
click at [172, 172] on button "button" at bounding box center [172, 170] width 13 height 13
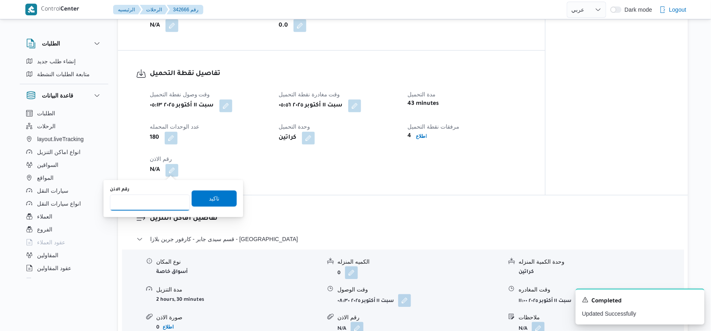
click at [158, 200] on input "رقم الاذن" at bounding box center [150, 203] width 80 height 16
type input "9828"
click at [214, 199] on span "تاكيد" at bounding box center [214, 198] width 10 height 10
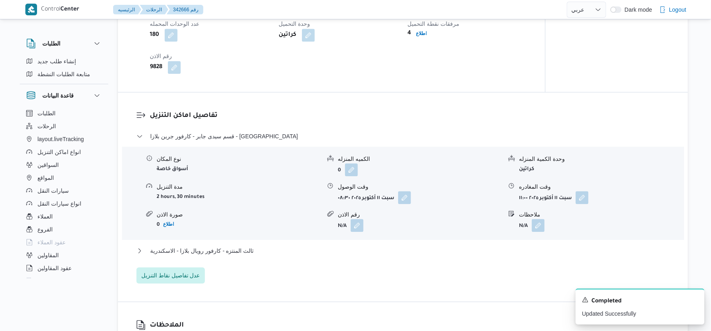
scroll to position [626, 0]
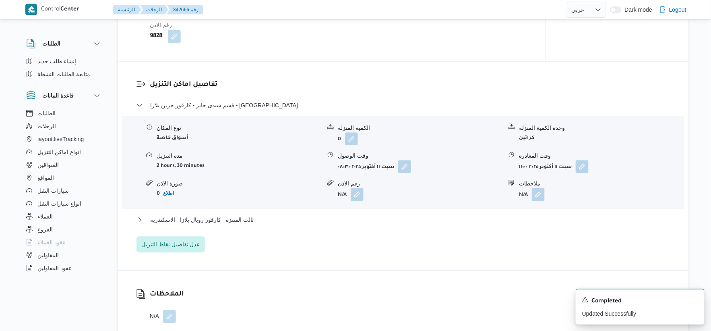
click at [255, 225] on div "ثالث المنتزه - كارفور رويال بلازا - الاسكندرية" at bounding box center [404, 222] width 534 height 15
click at [256, 222] on button "ثالث المنتزه - كارفور رويال بلازا - الاسكندرية" at bounding box center [404, 220] width 534 height 10
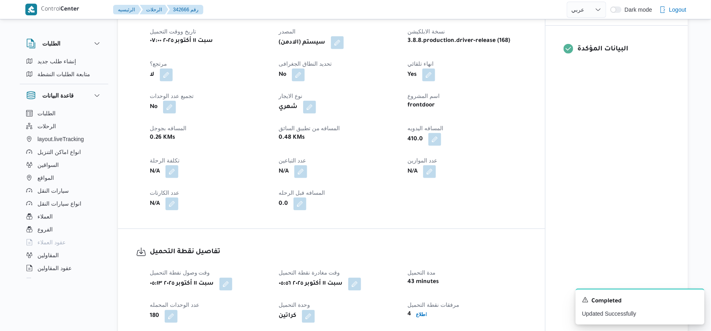
scroll to position [448, 0]
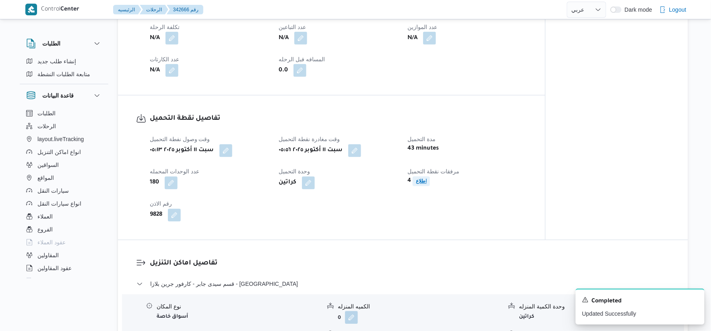
click at [413, 181] on span "اطلاع" at bounding box center [421, 181] width 17 height 10
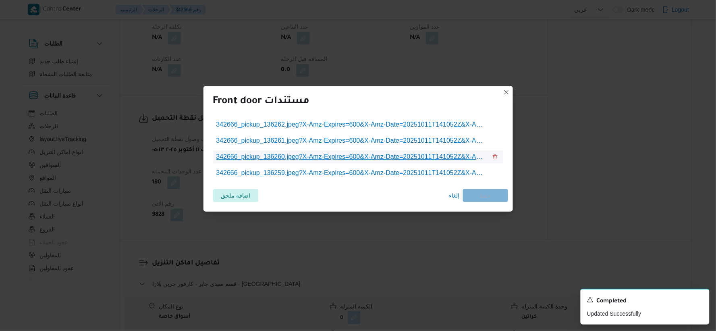
click at [321, 156] on span "342666_pickup_136260.jpeg?X-Amz-Expires=600&X-Amz-Date=20251011T141052Z&X-Amz-A…" at bounding box center [351, 157] width 271 height 10
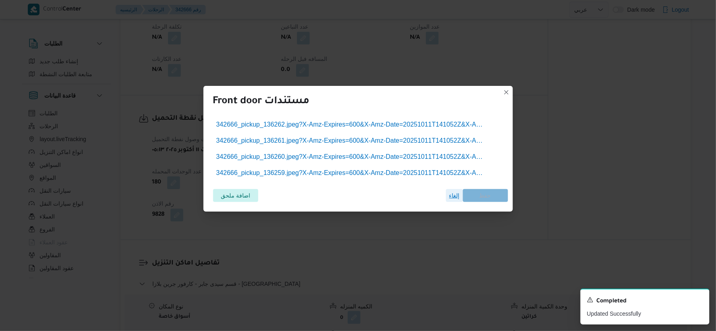
click at [452, 194] on span "إلغاء" at bounding box center [454, 196] width 10 height 10
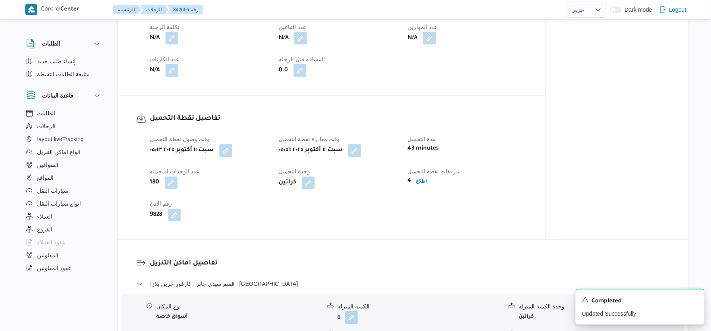
click at [414, 235] on div "تفاصيل نقطة التحميل وقت وصول نفطة التحميل سبت ١١ أكتوبر ٢٠٢٥ ٠٥:١٣ وقت مغادرة ن…" at bounding box center [331, 167] width 427 height 144
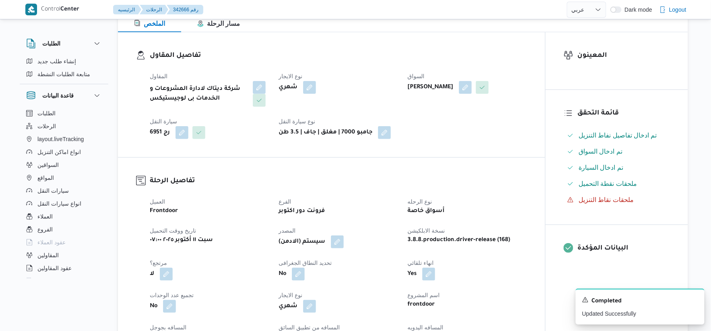
scroll to position [268, 0]
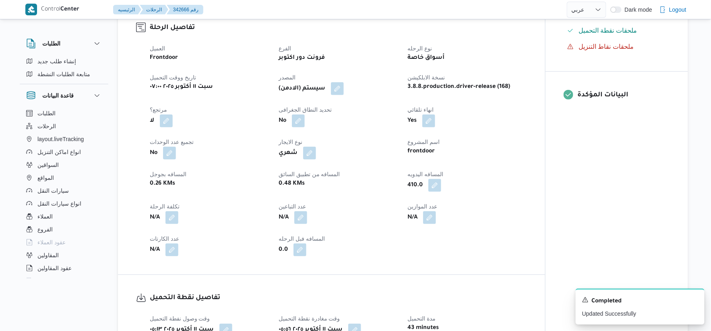
select select "ar"
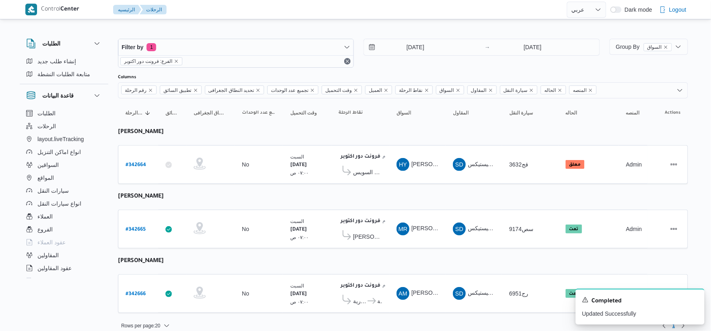
select select "ar"
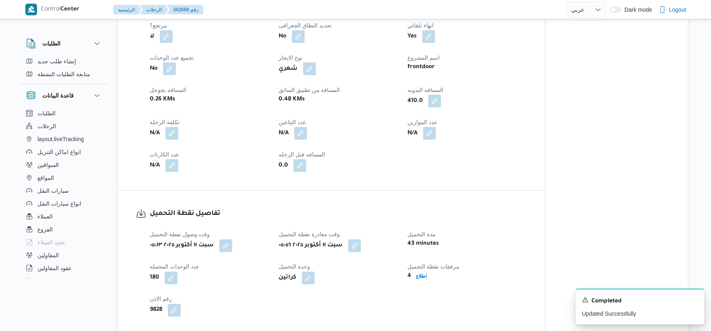
scroll to position [469, 0]
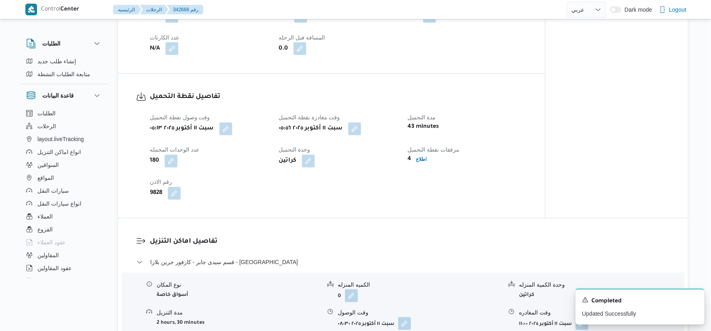
select select "ar"
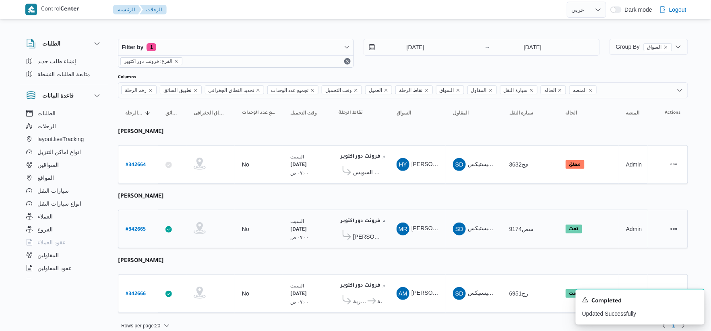
click at [135, 228] on b "# 342665" at bounding box center [136, 230] width 20 height 6
select select "ar"
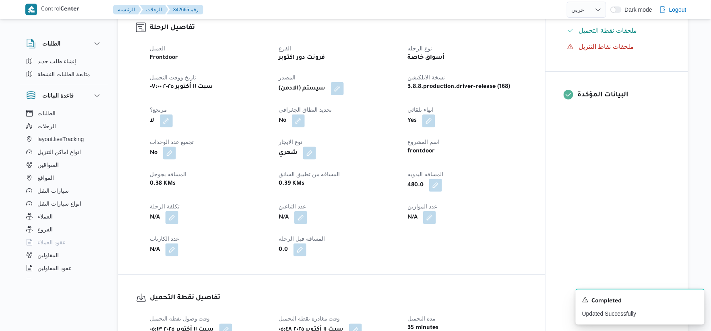
scroll to position [448, 0]
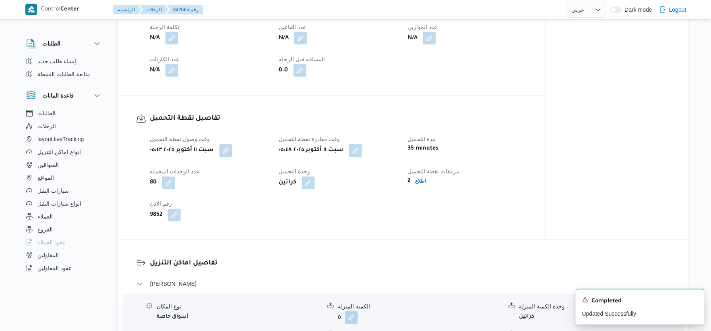
select select "ar"
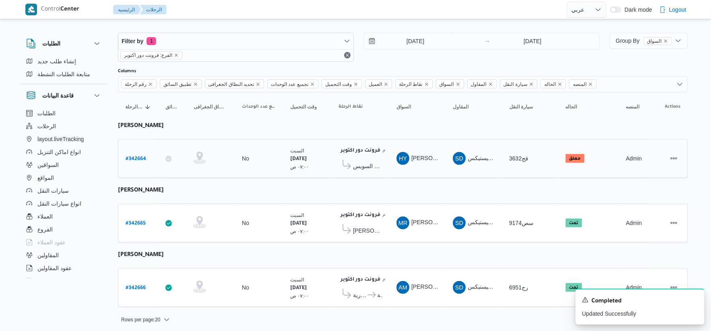
scroll to position [8, 0]
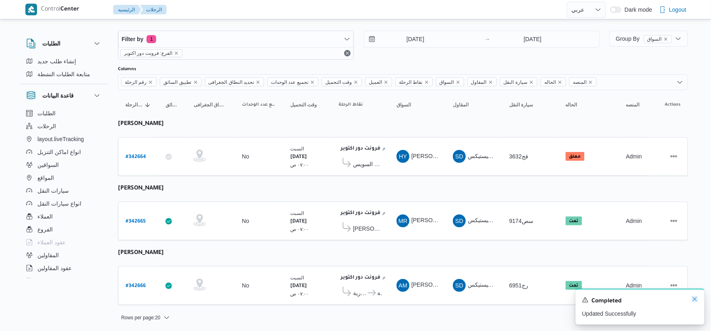
click at [698, 299] on icon "Dismiss toast" at bounding box center [695, 299] width 6 height 6
click at [384, 162] on div "فرونت دور اكتوبر ١٠:٤٨ م كارفور السويس" at bounding box center [361, 156] width 50 height 34
click at [375, 162] on span "كارفور السويس" at bounding box center [367, 164] width 29 height 10
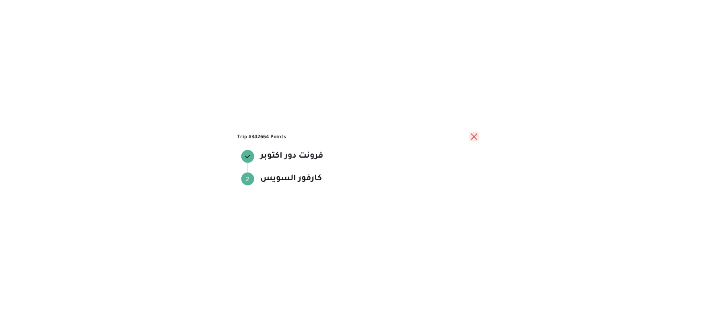
click at [474, 132] on button "close" at bounding box center [474, 137] width 10 height 10
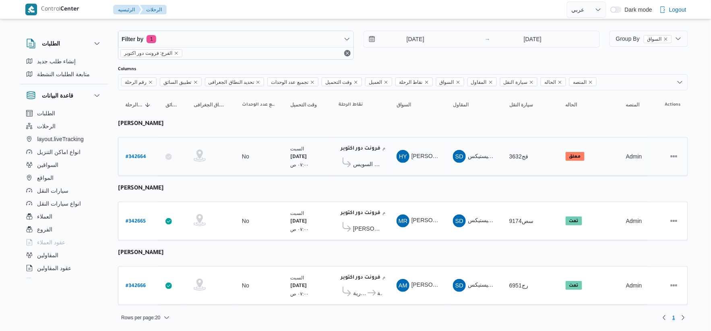
click at [133, 156] on b "# 342664" at bounding box center [136, 157] width 21 height 6
select select "ar"
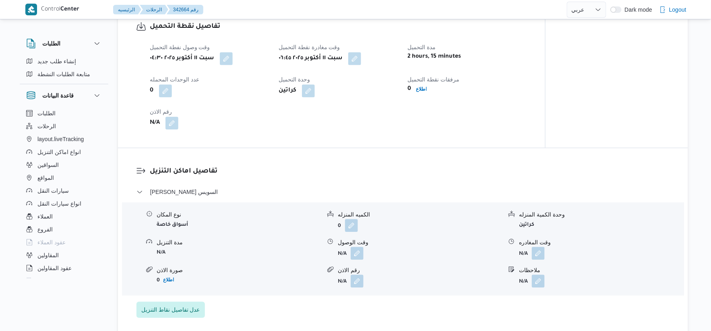
scroll to position [537, 0]
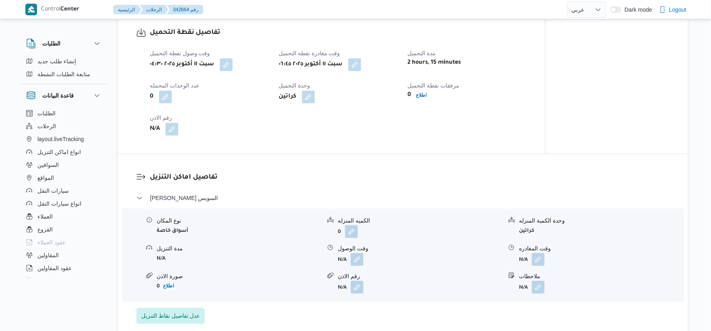
select select "ar"
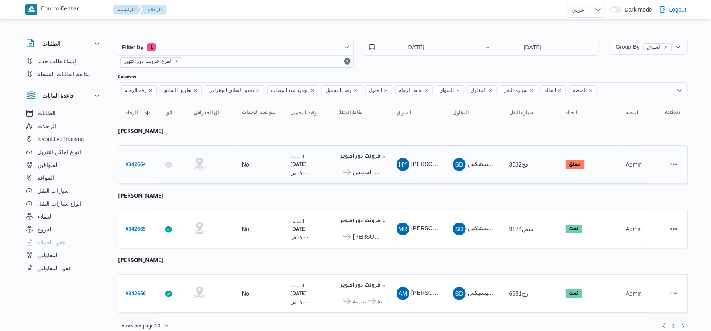
scroll to position [8, 0]
select select "ar"
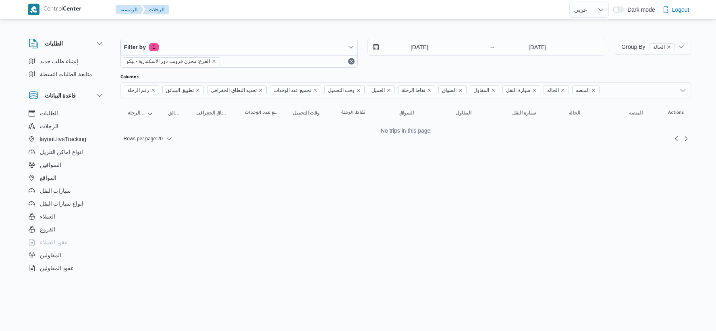
select select "ar"
click at [434, 52] on input "[DATE]" at bounding box center [413, 47] width 91 height 16
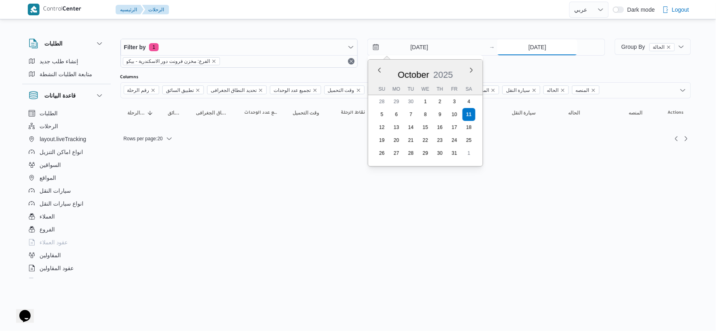
click at [539, 48] on input "[DATE]" at bounding box center [537, 47] width 80 height 16
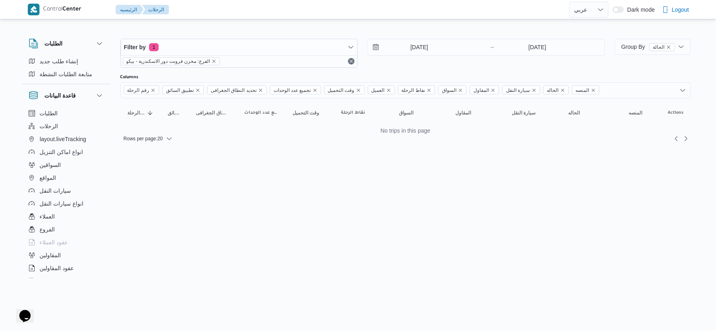
click at [333, 192] on html "Control Center الرئيسيه الرحلات English عربي Dark mode Logout الطلبات إنشاء طلب…" at bounding box center [358, 165] width 716 height 331
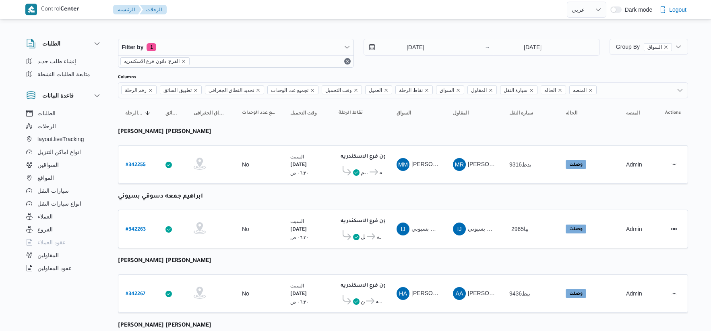
select select "ar"
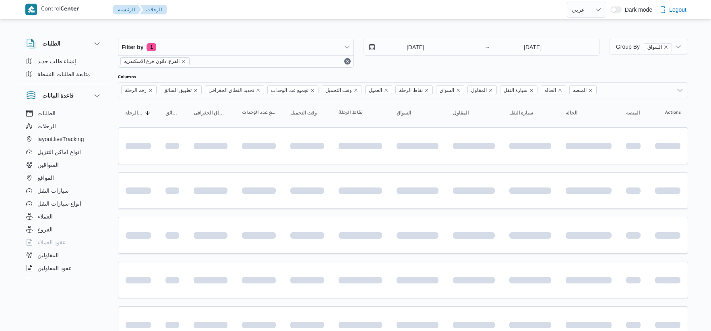
select select "ar"
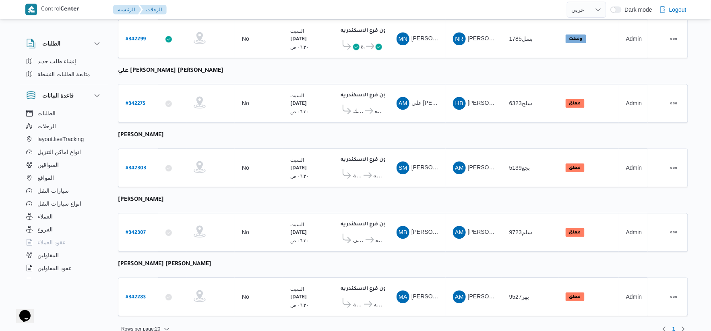
scroll to position [647, 0]
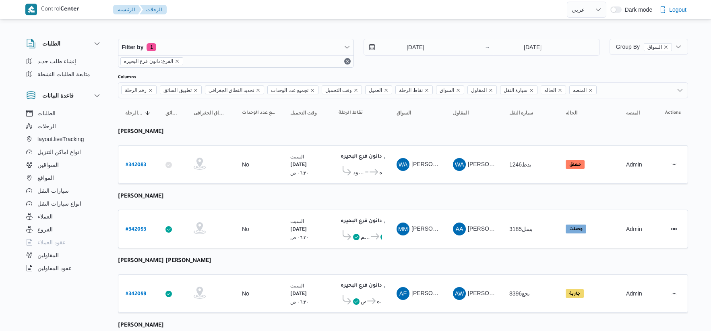
select select "ar"
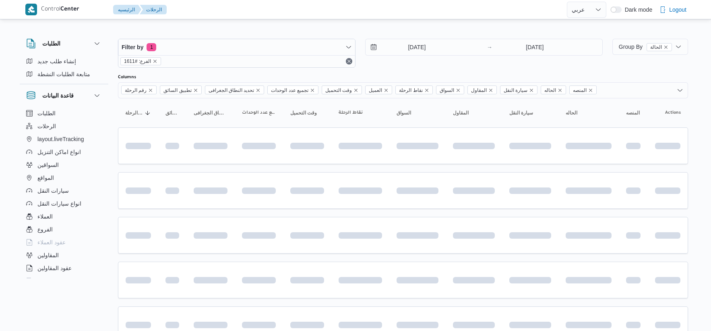
select select "ar"
